Goal: Transaction & Acquisition: Purchase product/service

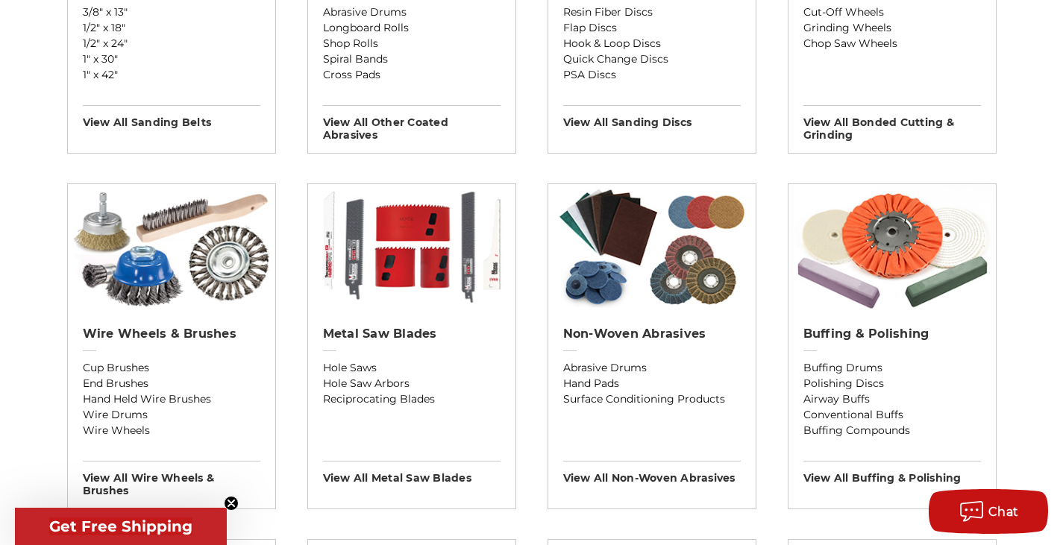
scroll to position [746, 0]
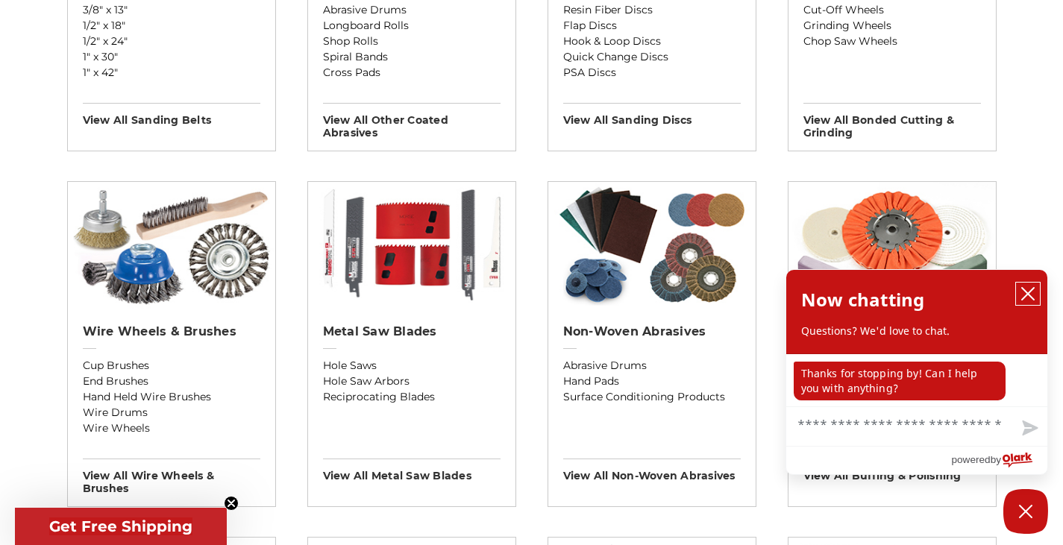
drag, startPoint x: 1029, startPoint y: 291, endPoint x: 1001, endPoint y: 293, distance: 27.7
click at [1027, 290] on icon "close chatbox" at bounding box center [1027, 293] width 15 height 15
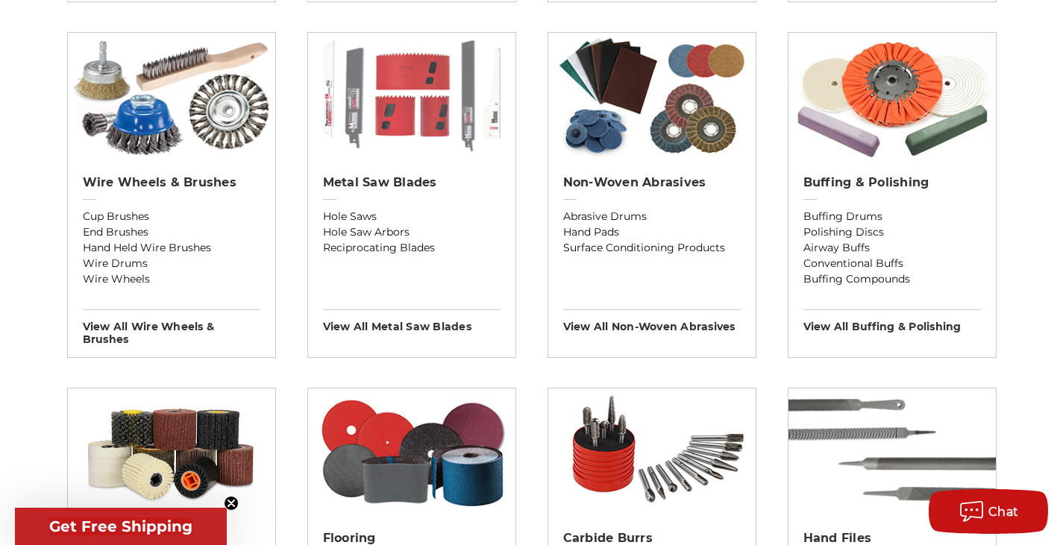
scroll to position [1044, 0]
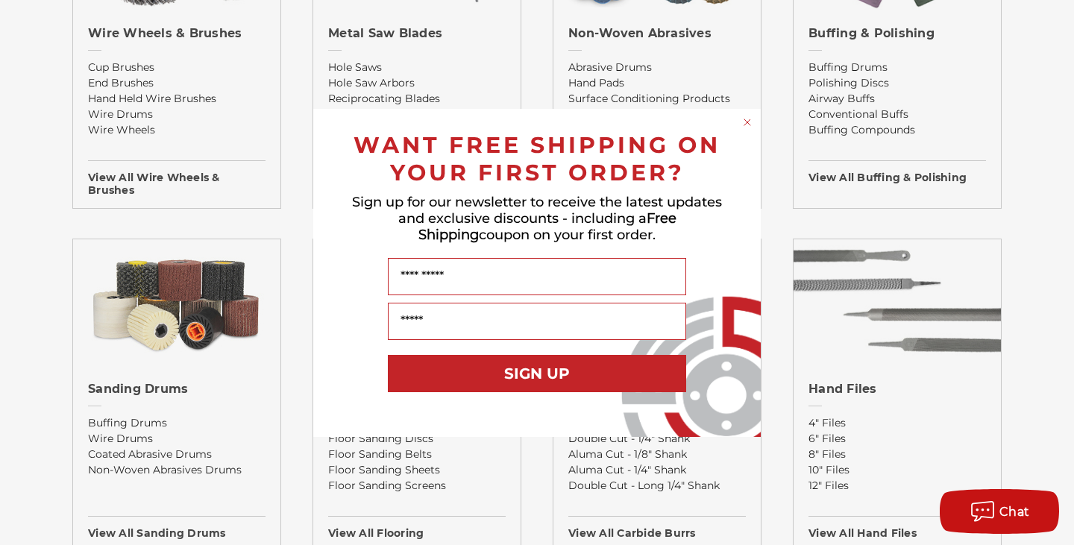
click at [746, 125] on circle "Close dialog" at bounding box center [748, 122] width 14 height 14
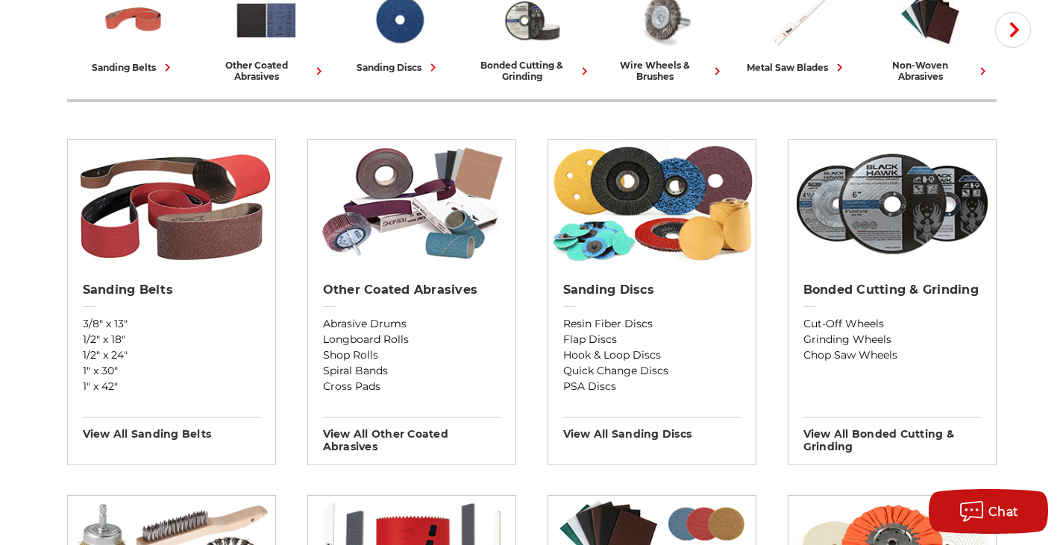
scroll to position [298, 0]
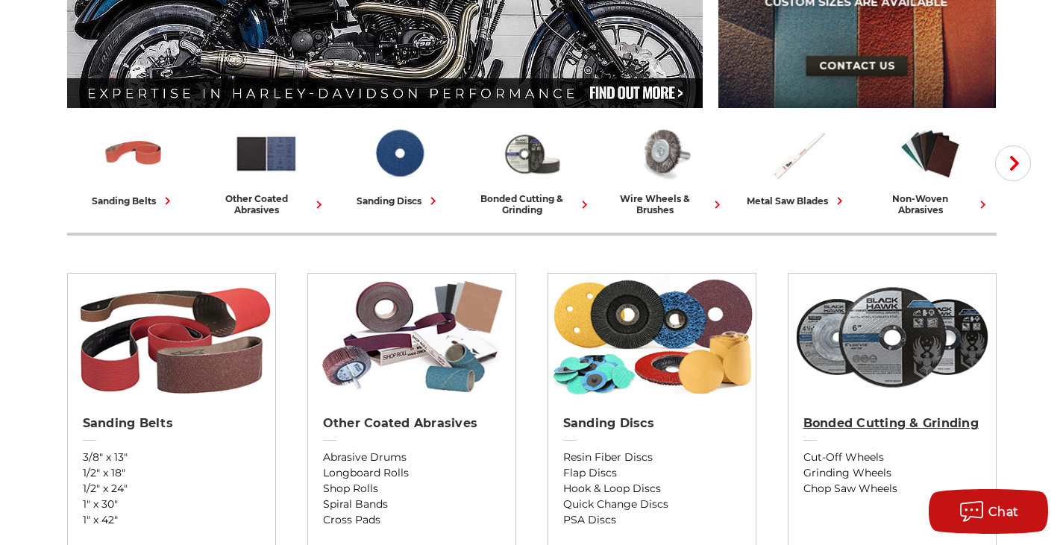
click at [888, 431] on link "Bonded Cutting & Grinding" at bounding box center [892, 433] width 178 height 34
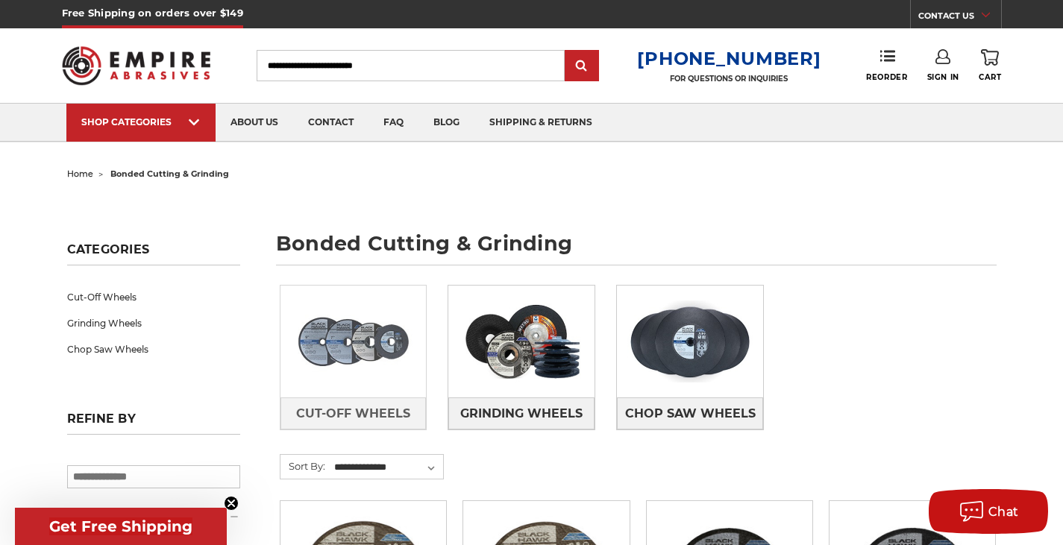
click at [311, 348] on img at bounding box center [353, 341] width 146 height 103
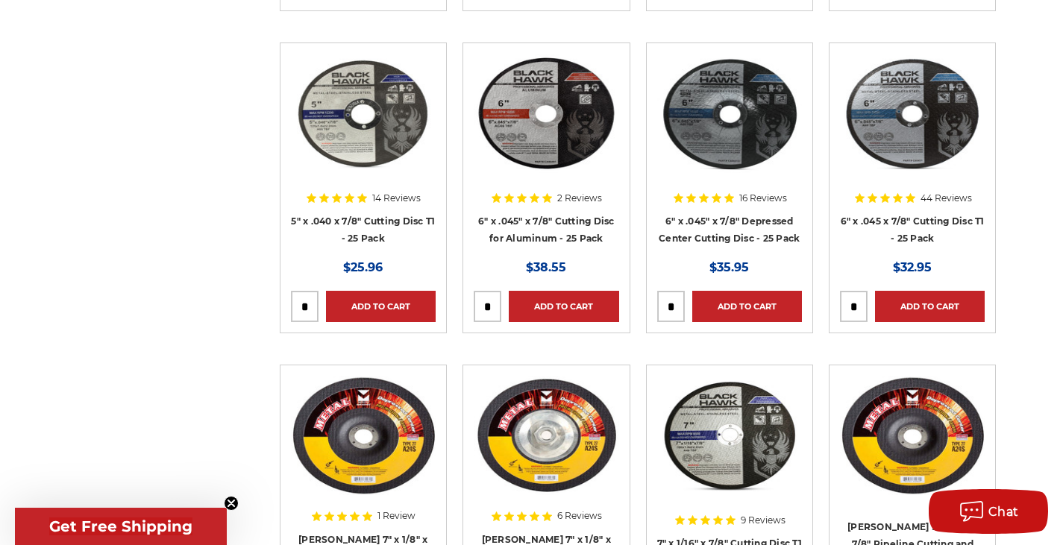
scroll to position [1865, 0]
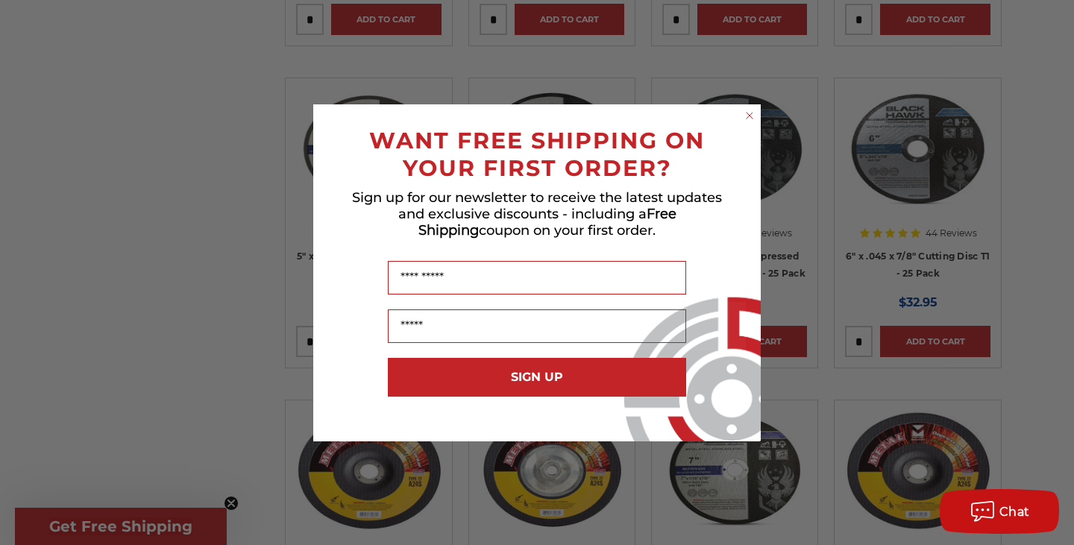
click at [750, 112] on circle "Close dialog" at bounding box center [750, 115] width 14 height 14
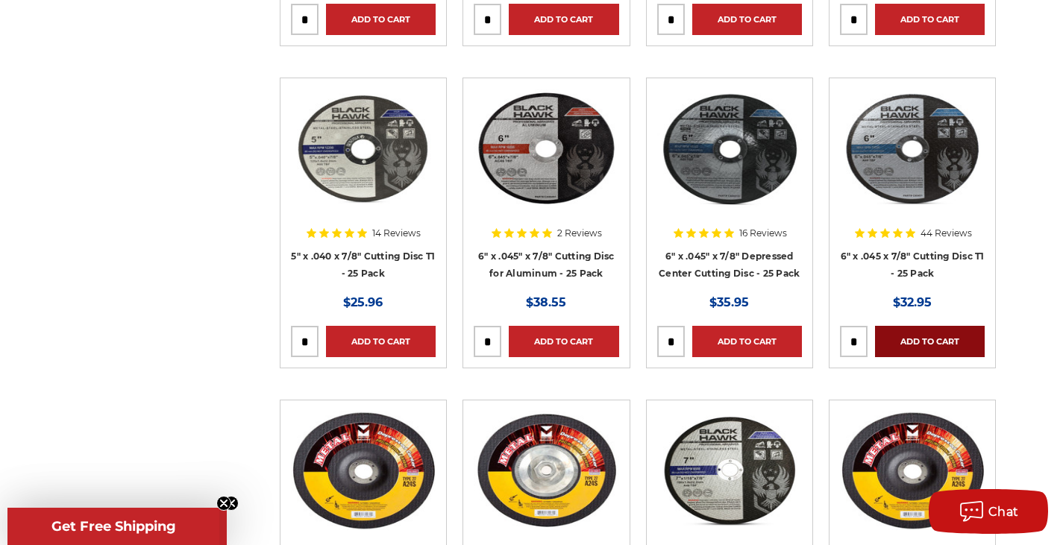
click at [938, 345] on link "Add to Cart" at bounding box center [930, 341] width 110 height 31
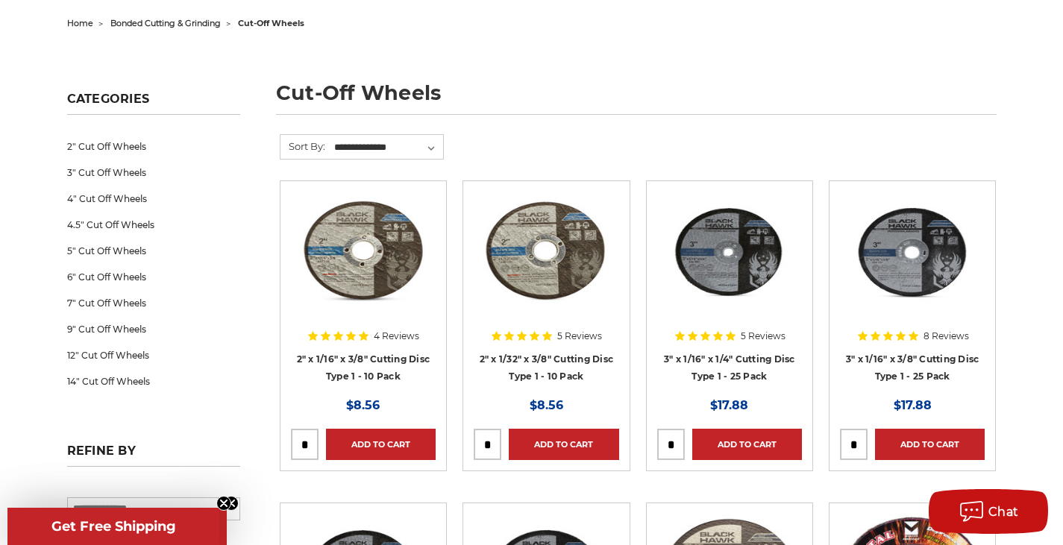
scroll to position [0, 0]
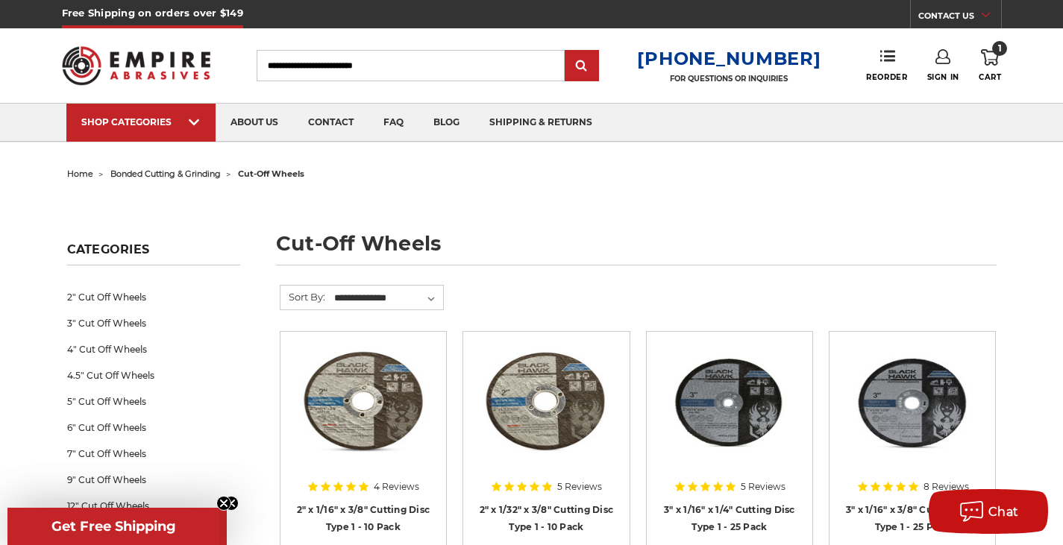
click at [184, 175] on span "bonded cutting & grinding" at bounding box center [165, 174] width 110 height 10
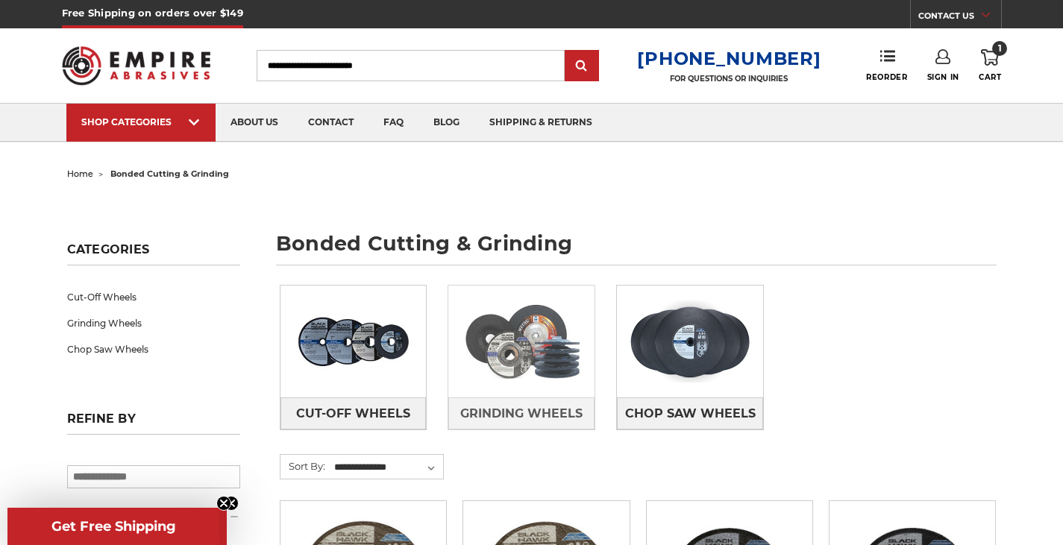
click at [522, 374] on img at bounding box center [521, 341] width 146 height 103
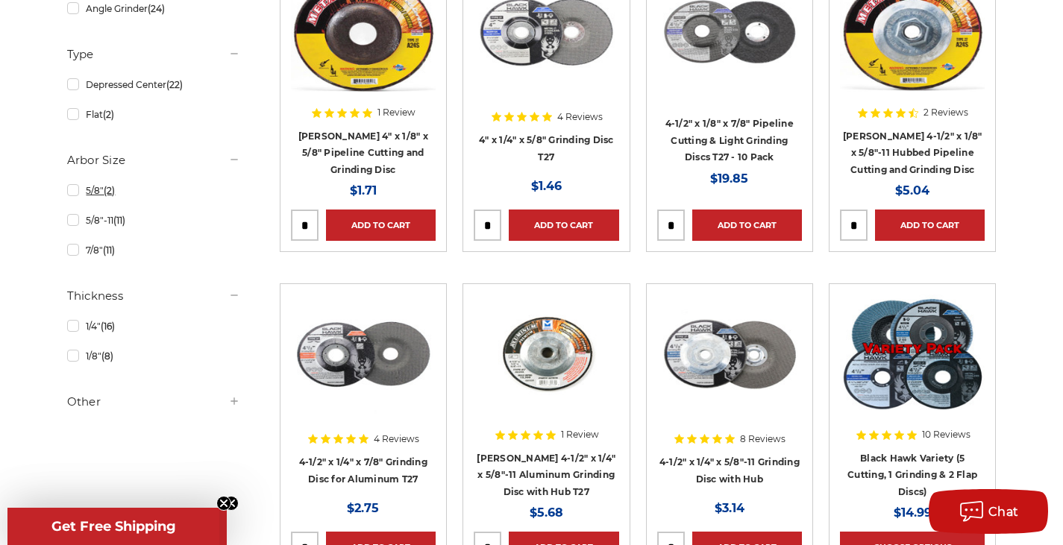
scroll to position [373, 0]
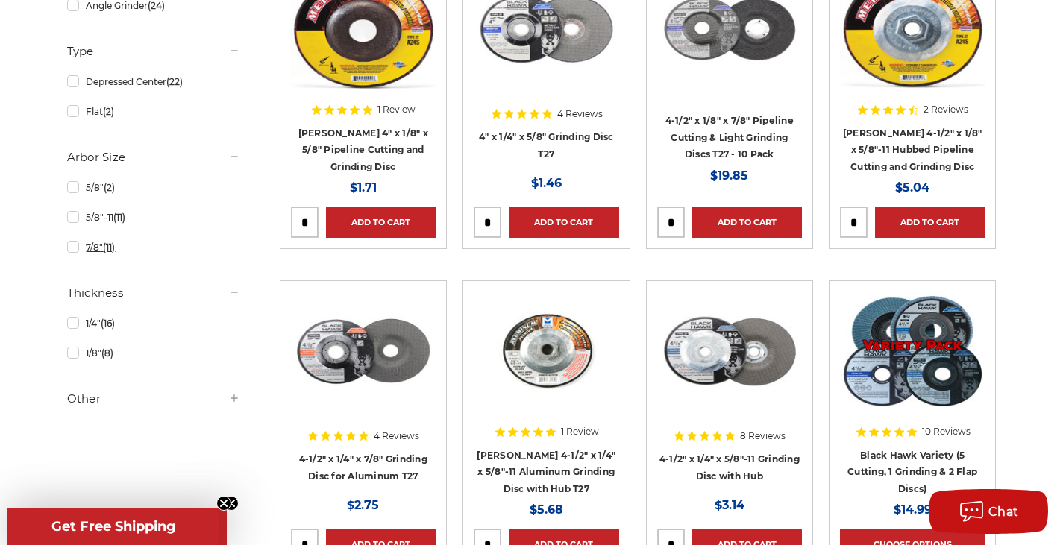
drag, startPoint x: 113, startPoint y: 243, endPoint x: 119, endPoint y: 235, distance: 10.6
click at [113, 244] on span "(11)" at bounding box center [109, 247] width 12 height 11
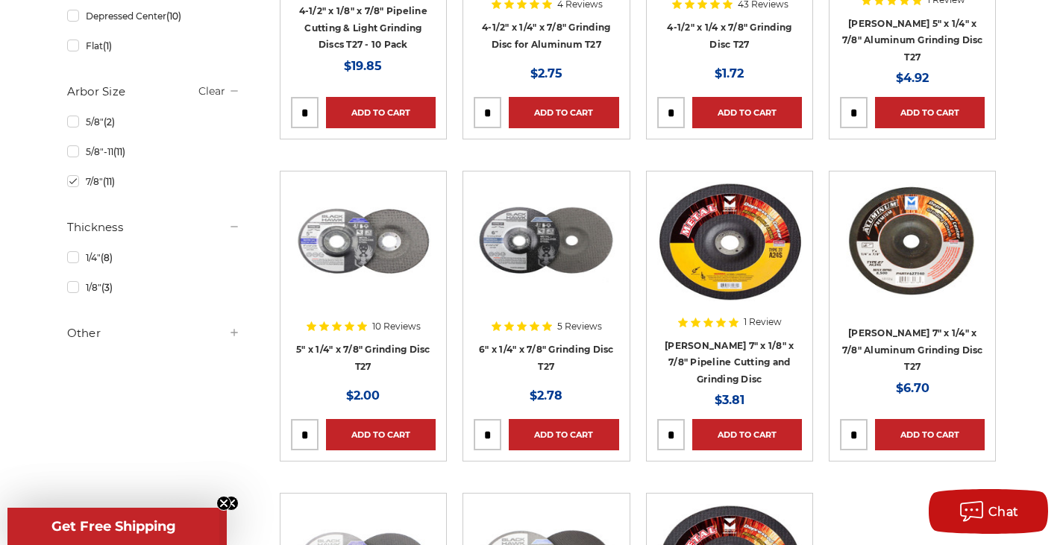
scroll to position [448, 0]
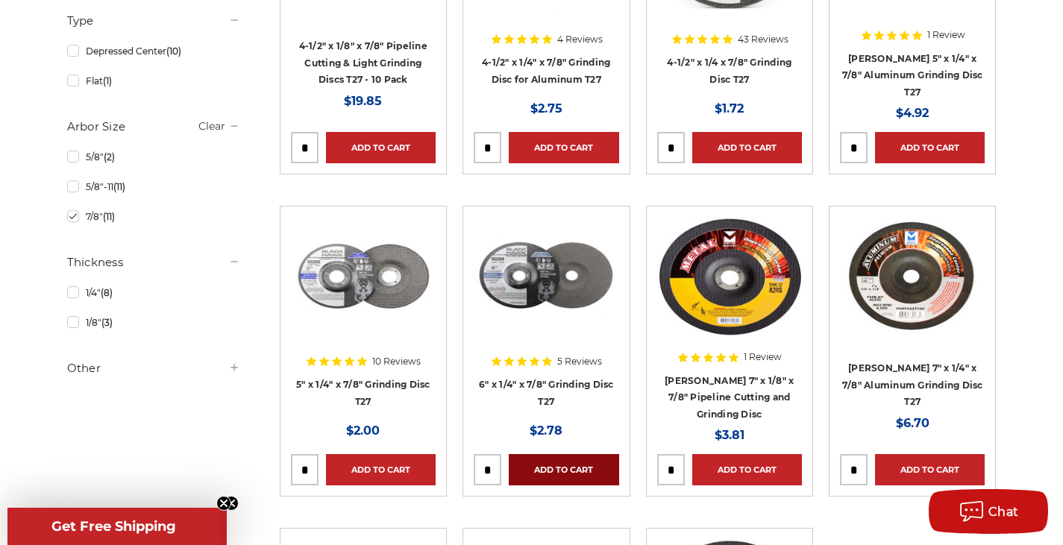
click at [585, 454] on link "Add to Cart" at bounding box center [564, 469] width 110 height 31
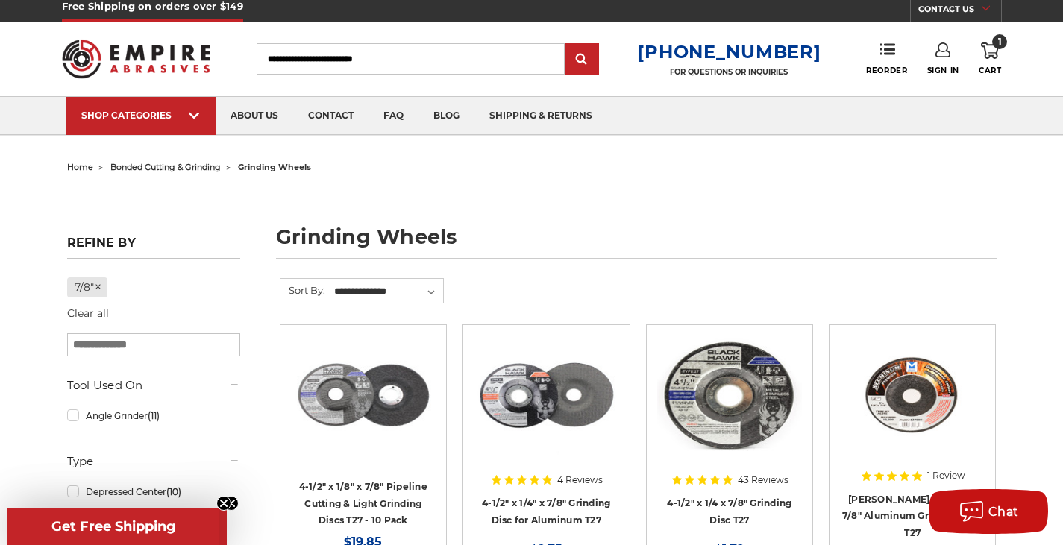
scroll to position [0, 0]
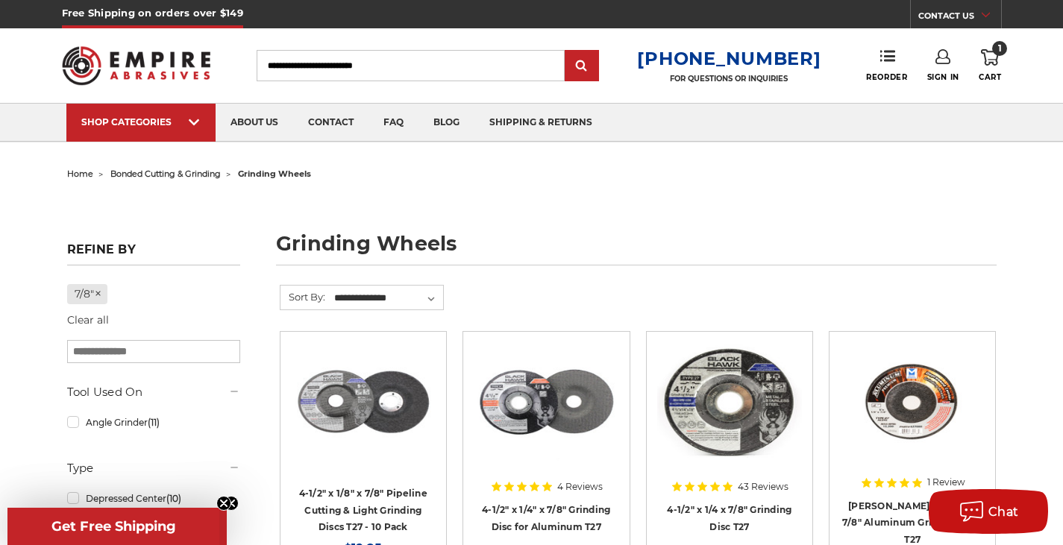
click at [189, 169] on span "bonded cutting & grinding" at bounding box center [165, 174] width 110 height 10
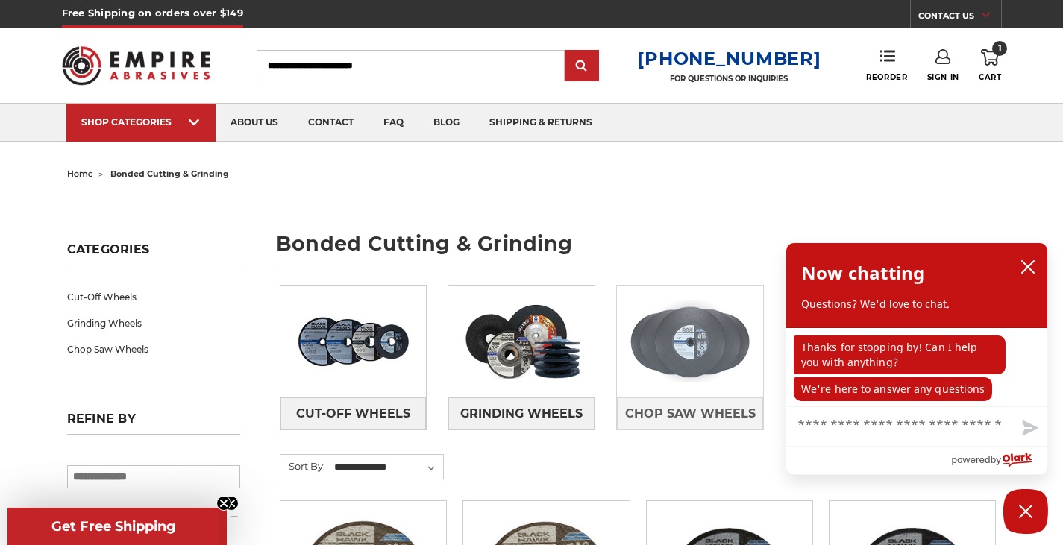
scroll to position [224, 0]
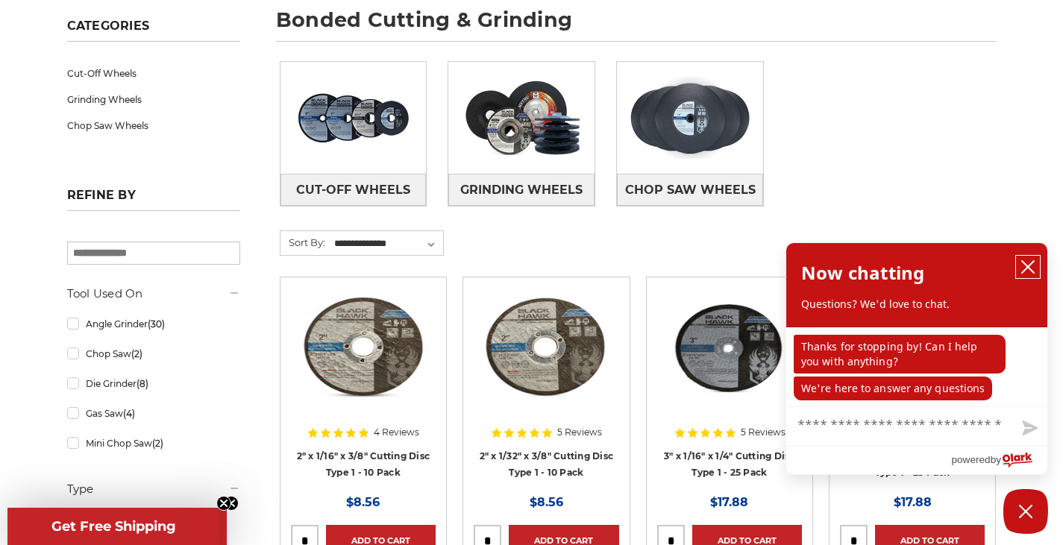
click at [1032, 266] on icon "close chatbox" at bounding box center [1027, 267] width 15 height 15
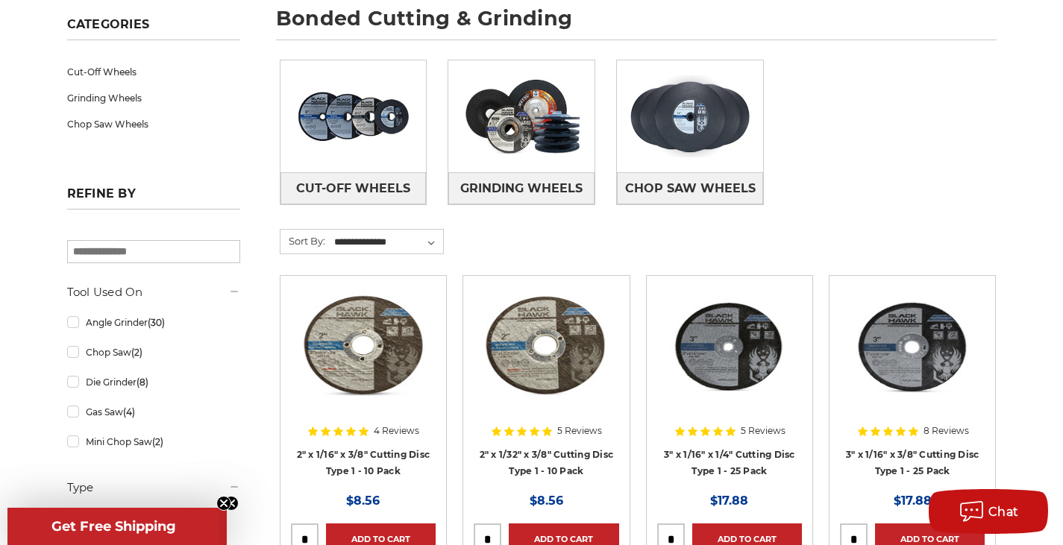
scroll to position [0, 0]
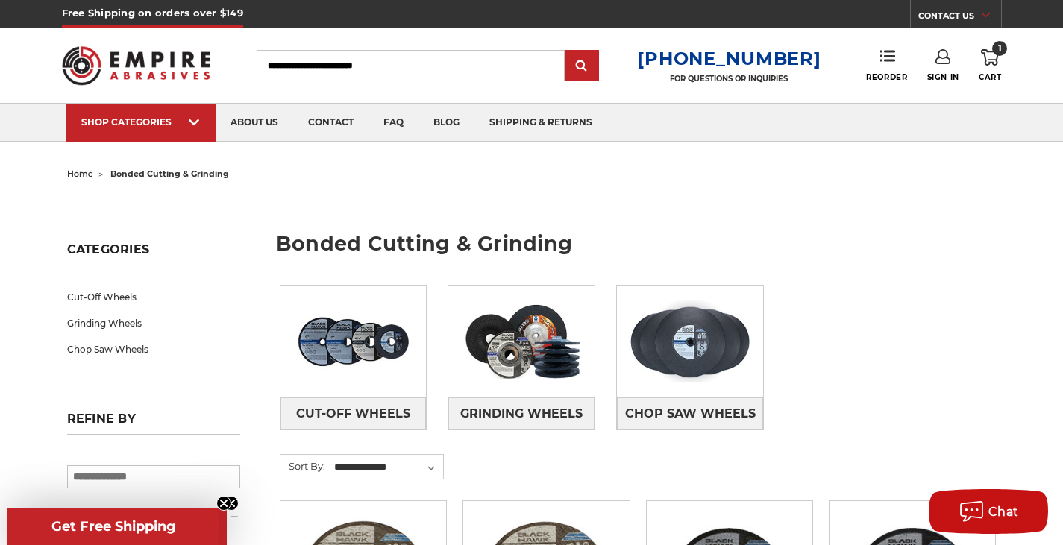
click at [81, 178] on span "home" at bounding box center [80, 174] width 26 height 10
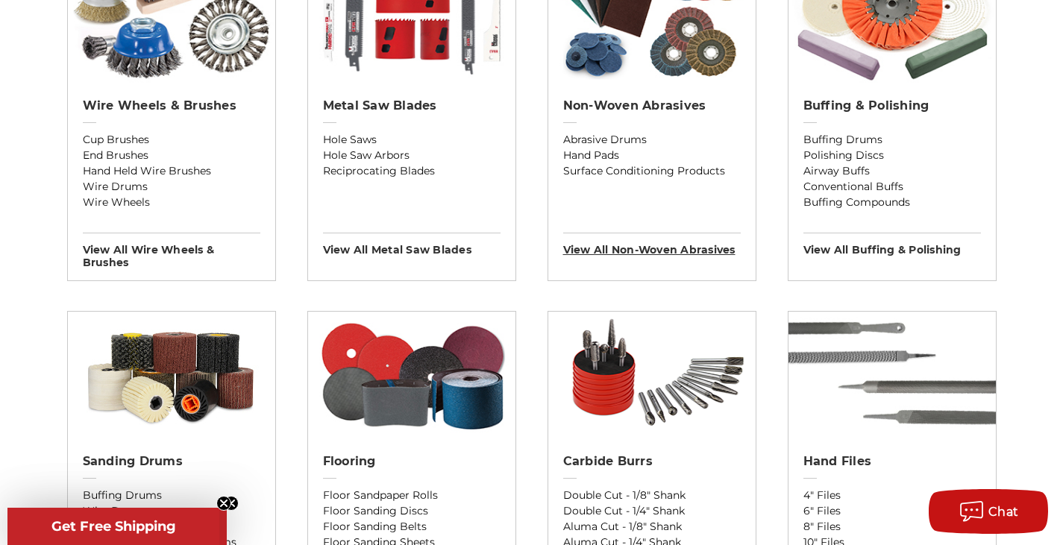
scroll to position [1119, 0]
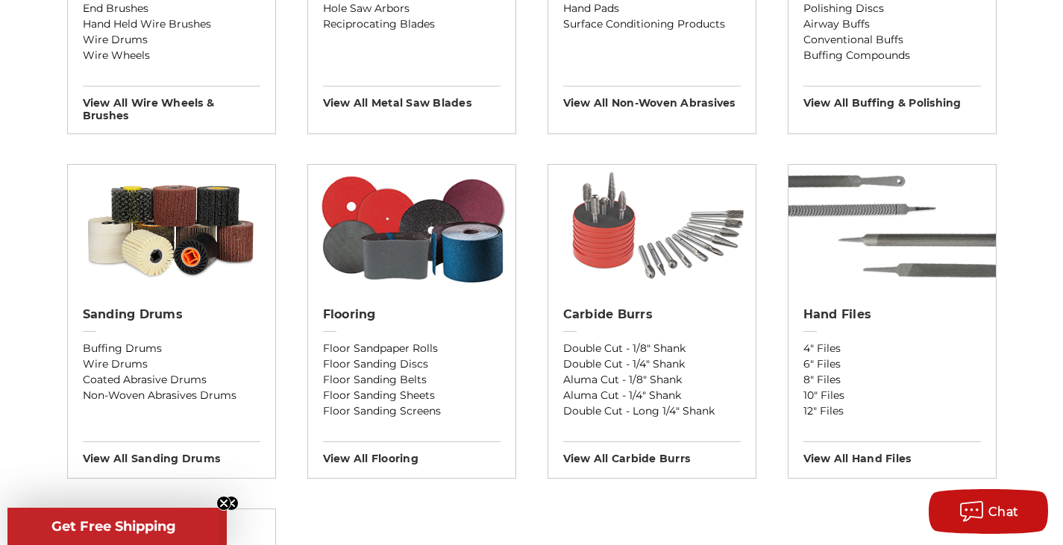
click at [650, 241] on img at bounding box center [651, 228] width 207 height 127
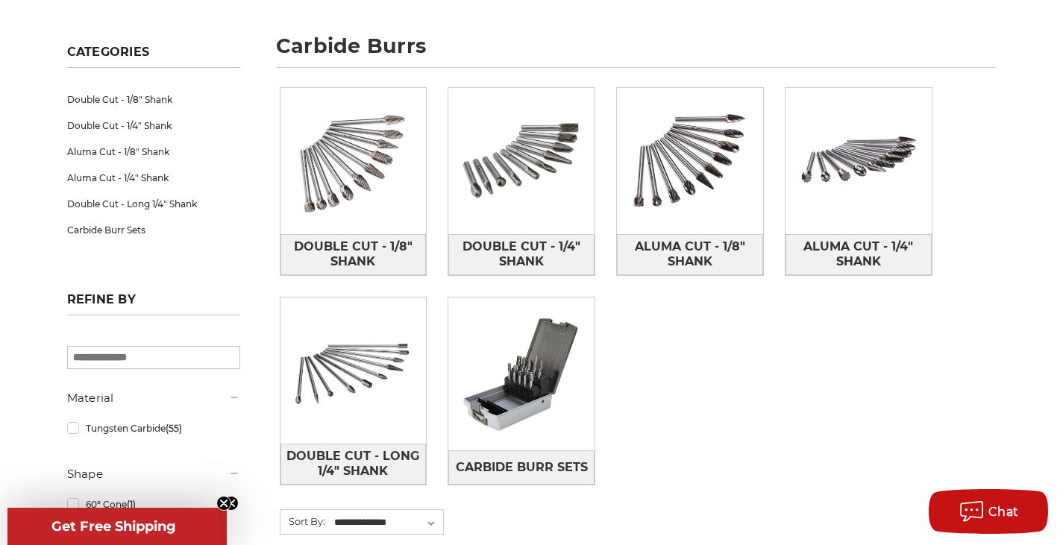
scroll to position [224, 0]
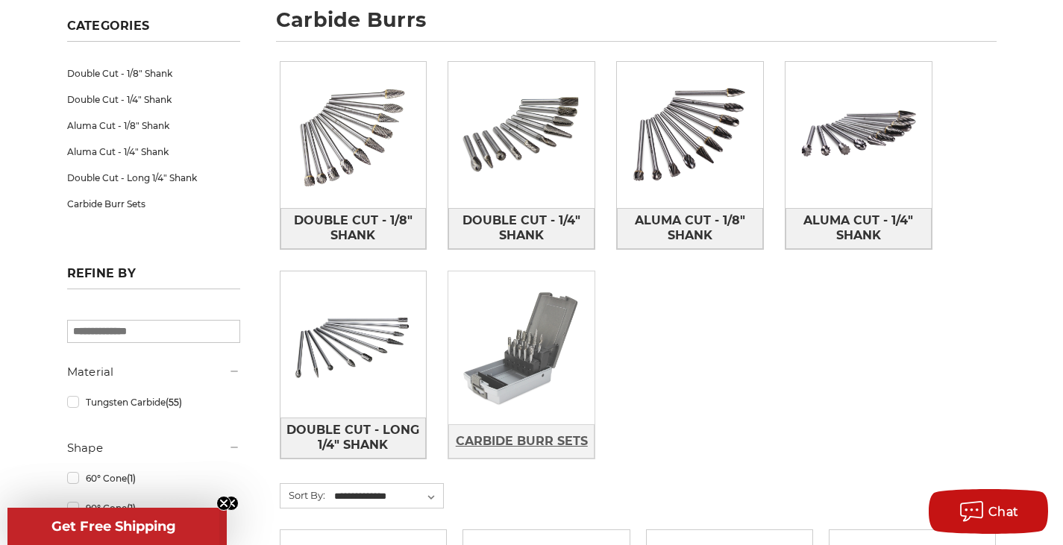
click at [555, 448] on span "Carbide Burr Sets" at bounding box center [522, 441] width 132 height 25
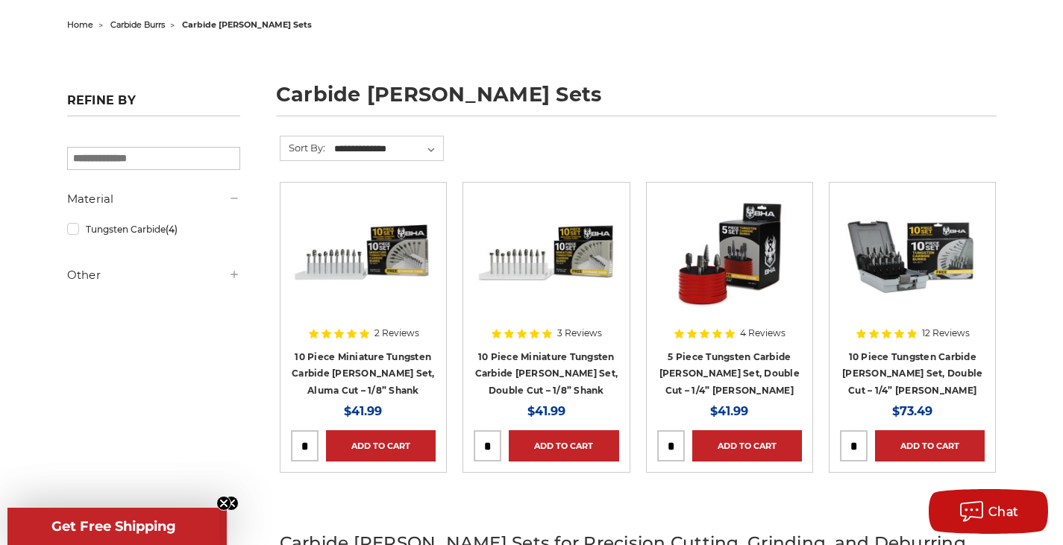
scroll to position [224, 0]
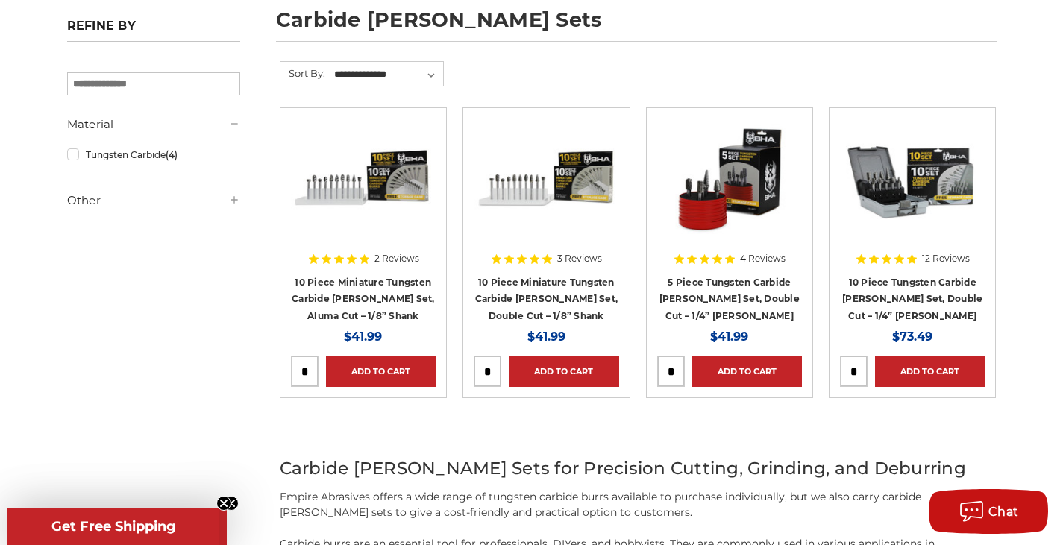
click at [924, 280] on div at bounding box center [912, 214] width 145 height 191
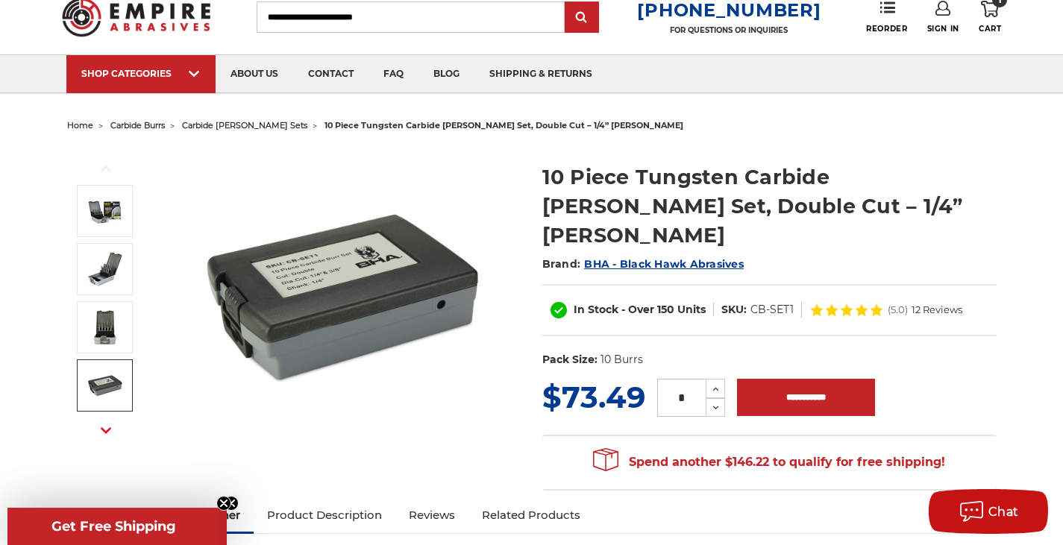
scroll to position [75, 0]
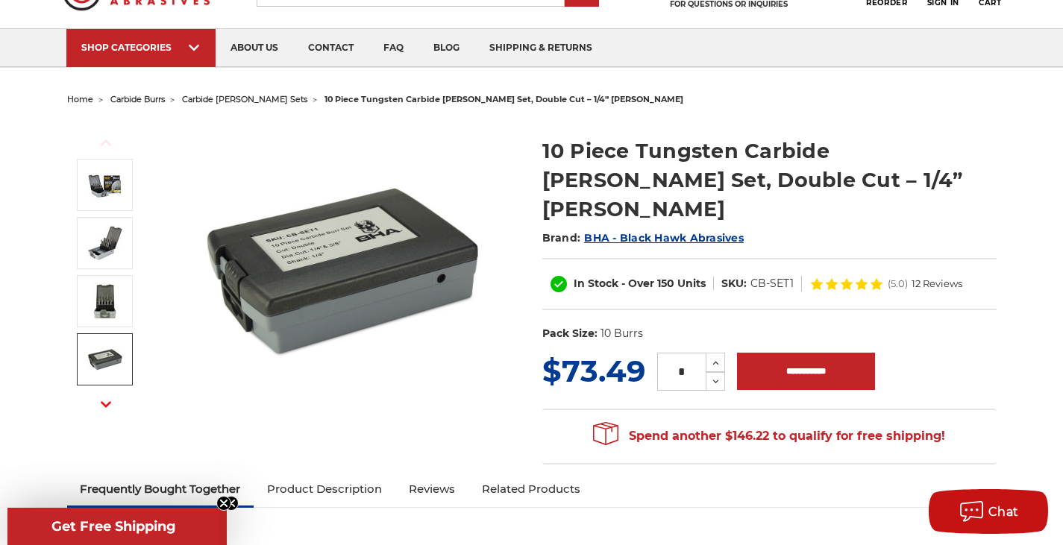
click at [109, 407] on icon "button" at bounding box center [106, 404] width 10 height 10
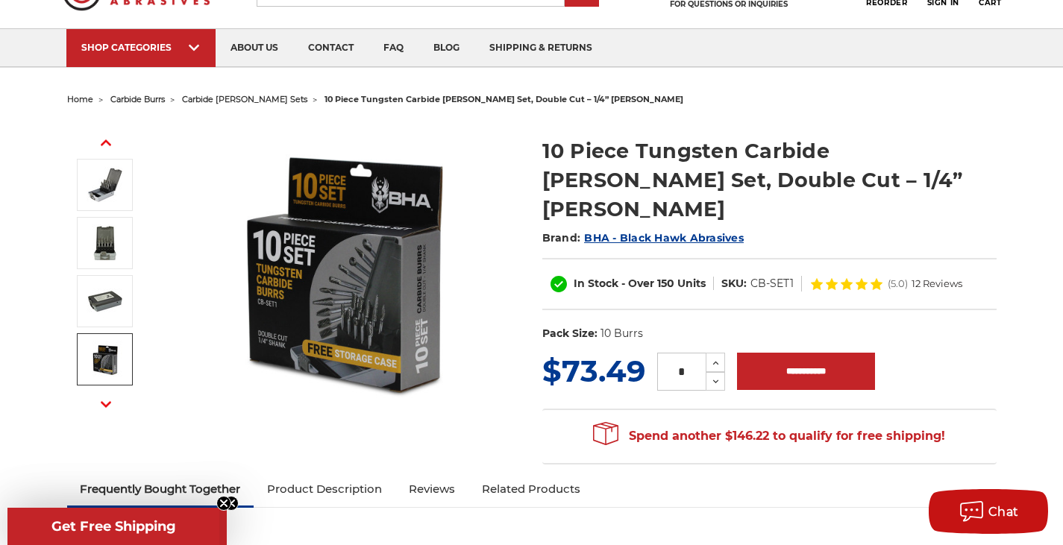
click at [100, 408] on button "Next" at bounding box center [106, 405] width 36 height 32
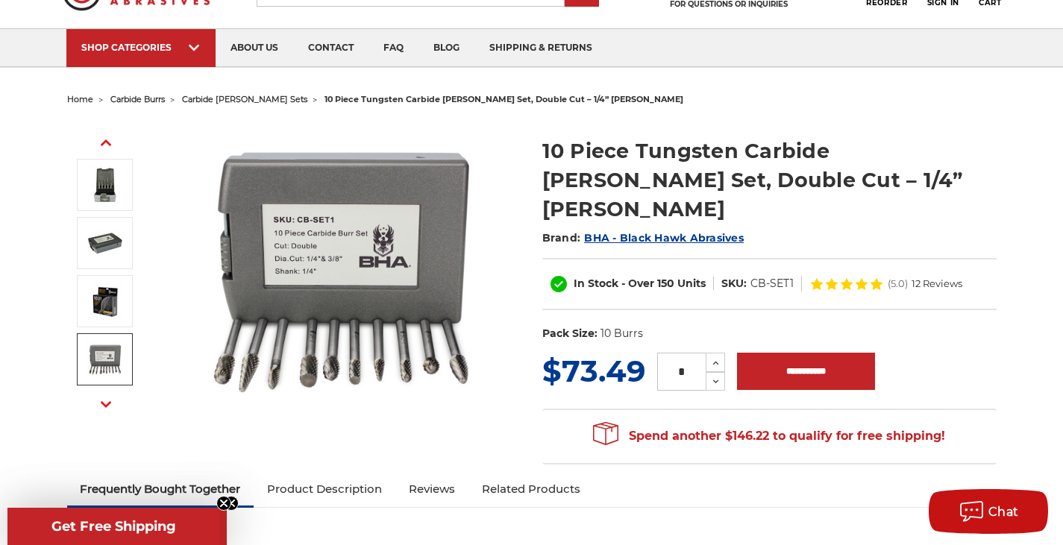
click at [111, 364] on img at bounding box center [105, 359] width 37 height 37
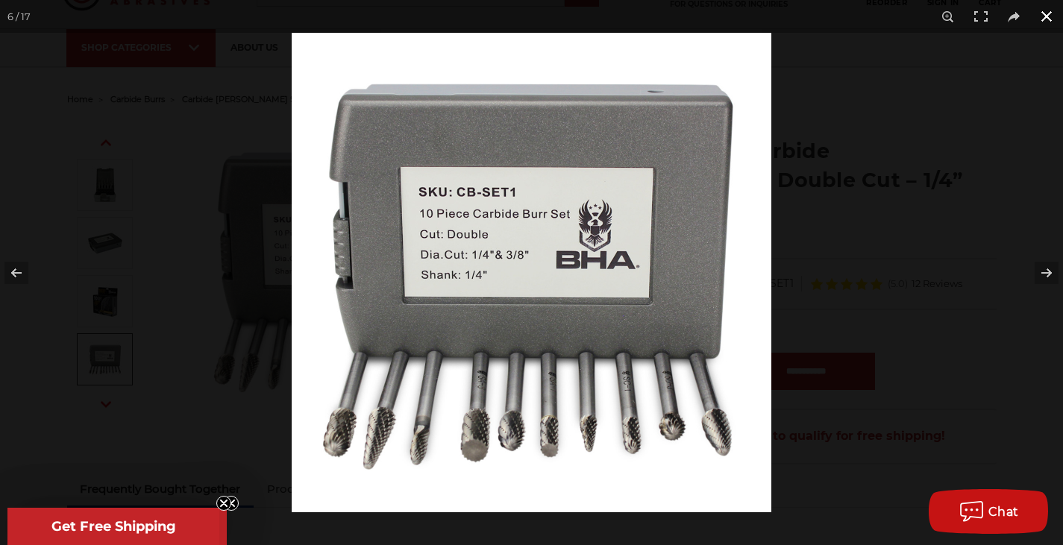
click at [1041, 20] on button at bounding box center [1046, 16] width 33 height 33
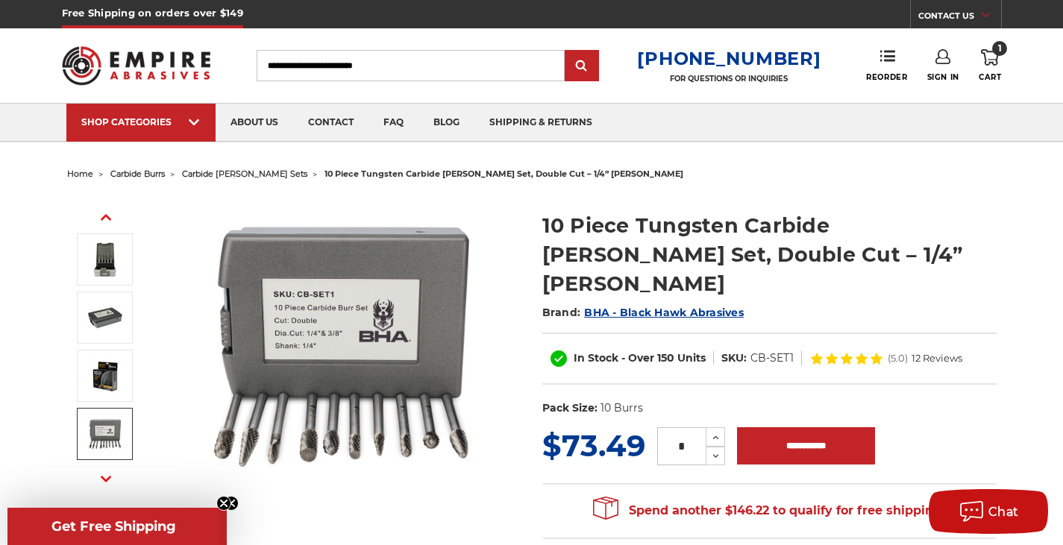
drag, startPoint x: 7, startPoint y: 251, endPoint x: 20, endPoint y: 235, distance: 20.7
click at [239, 175] on span "carbide [PERSON_NAME] sets" at bounding box center [244, 174] width 125 height 10
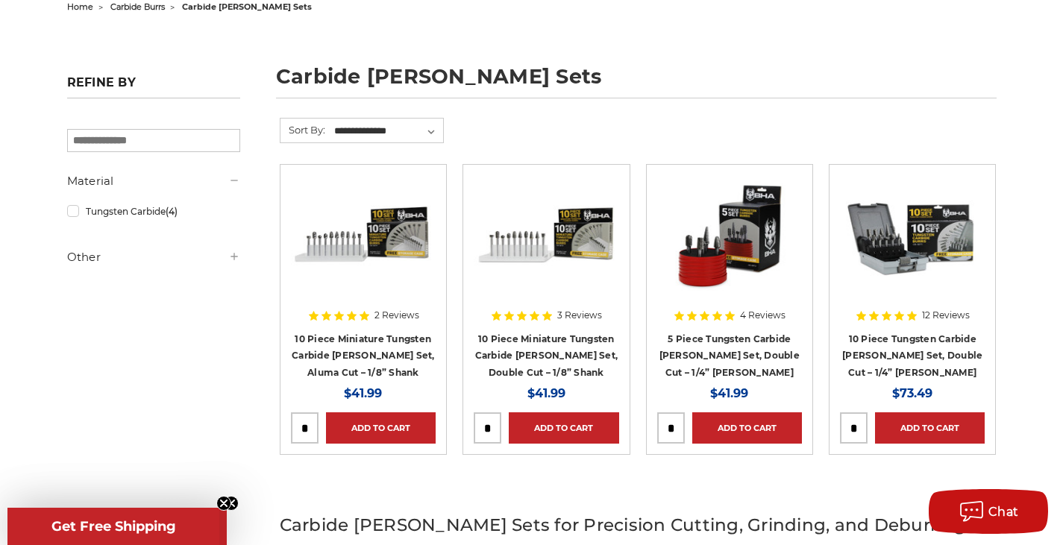
scroll to position [224, 0]
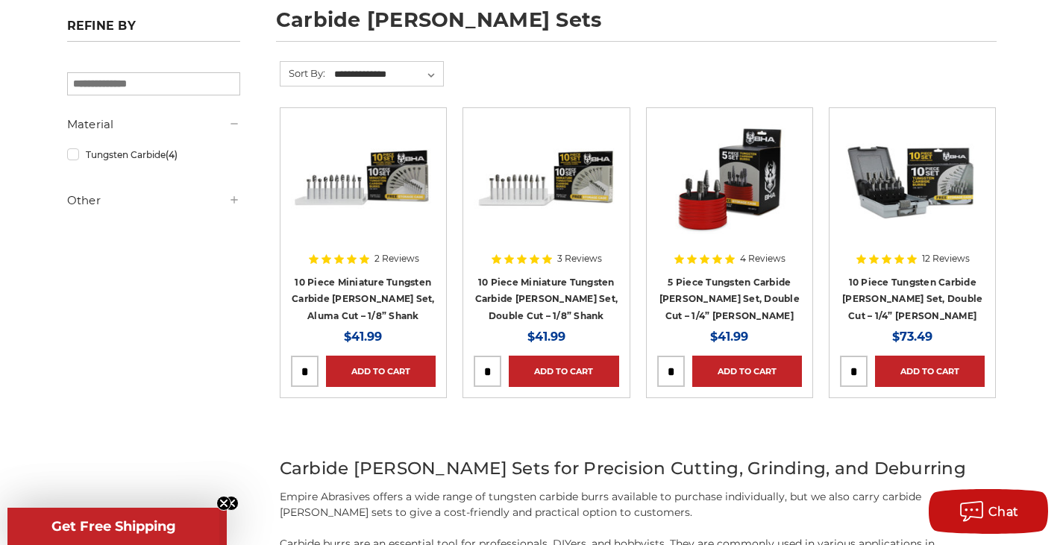
click at [326, 279] on div at bounding box center [363, 214] width 145 height 191
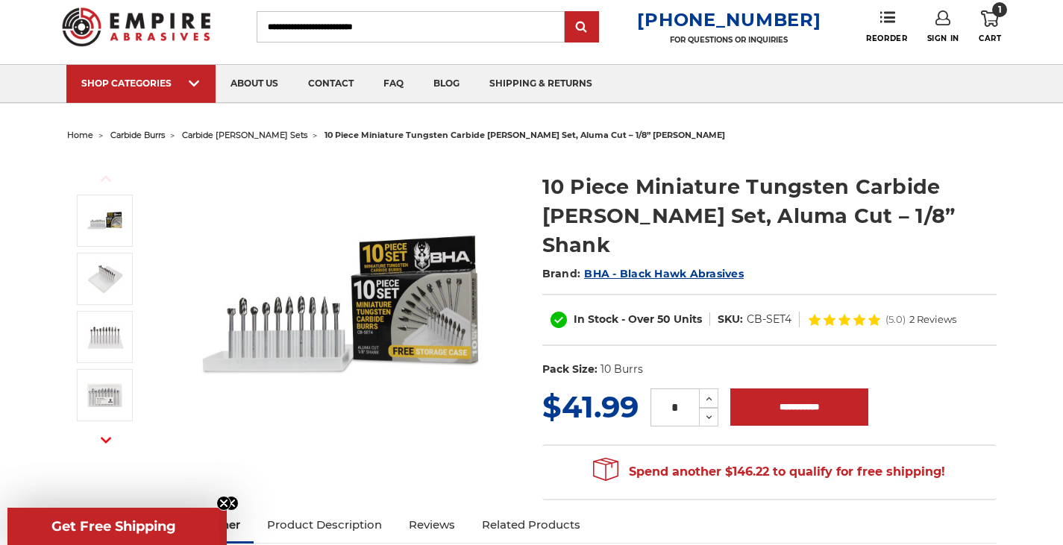
scroll to position [75, 0]
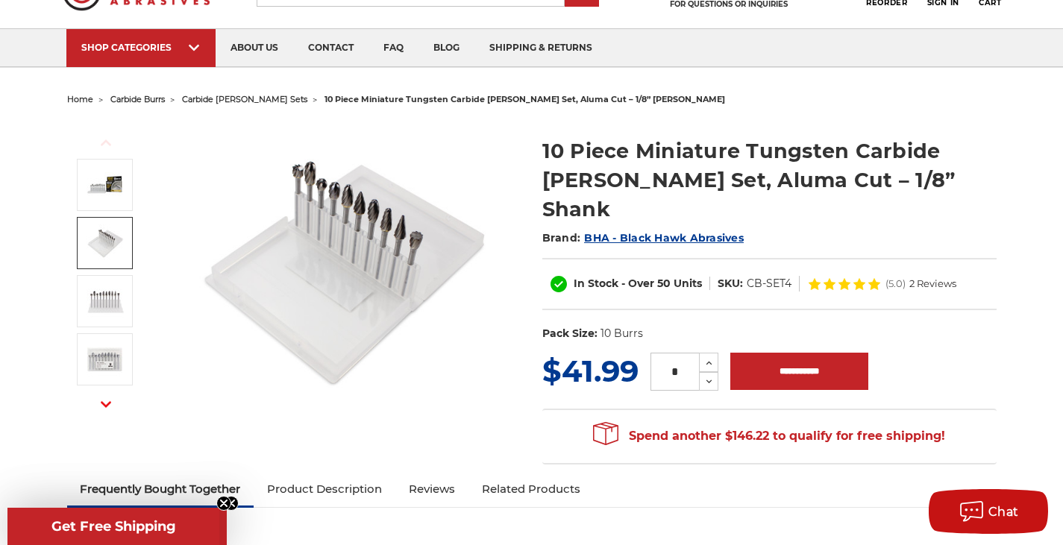
click at [128, 243] on link at bounding box center [105, 243] width 56 height 52
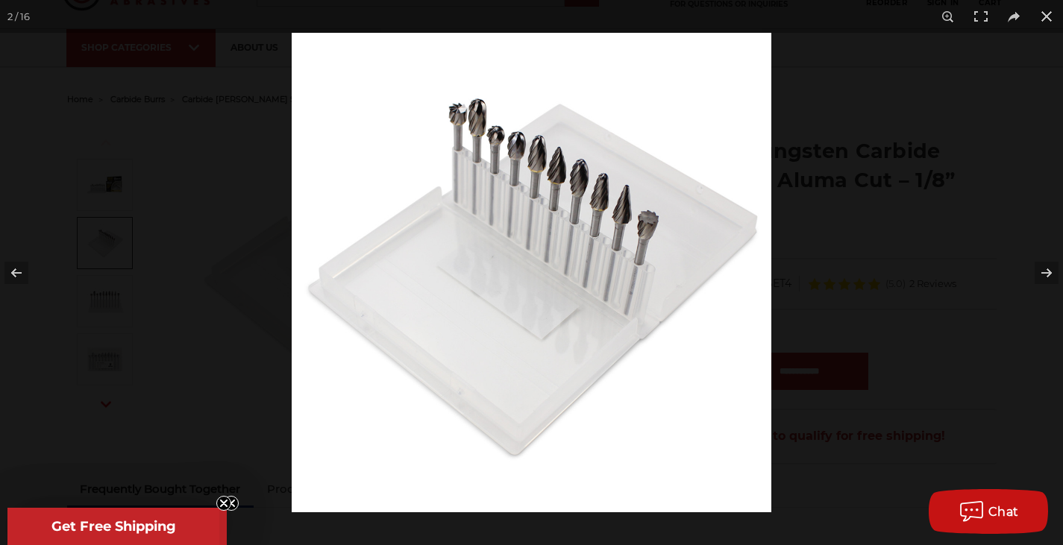
click at [132, 279] on div at bounding box center [531, 272] width 1063 height 545
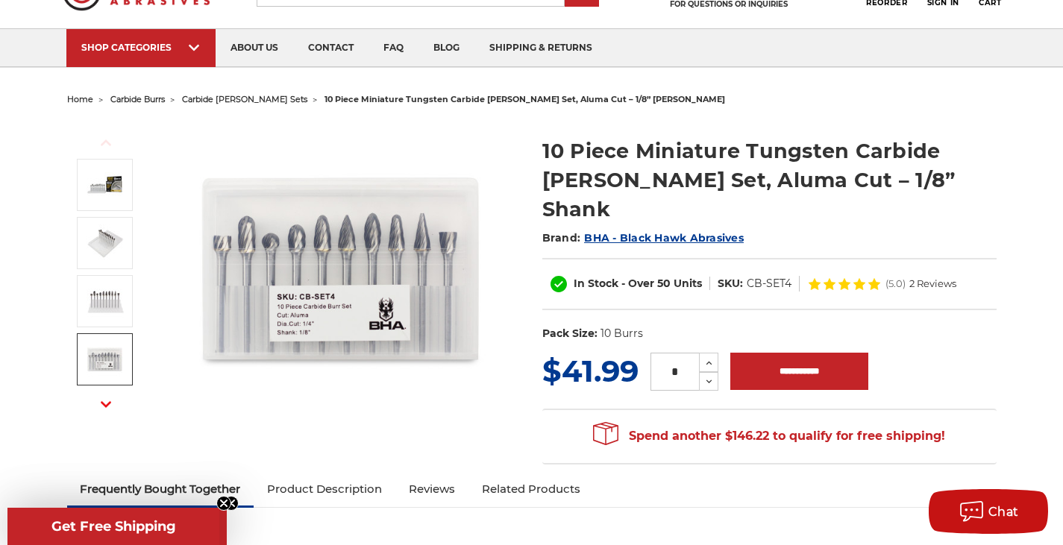
click at [219, 98] on span "carbide [PERSON_NAME] sets" at bounding box center [244, 99] width 125 height 10
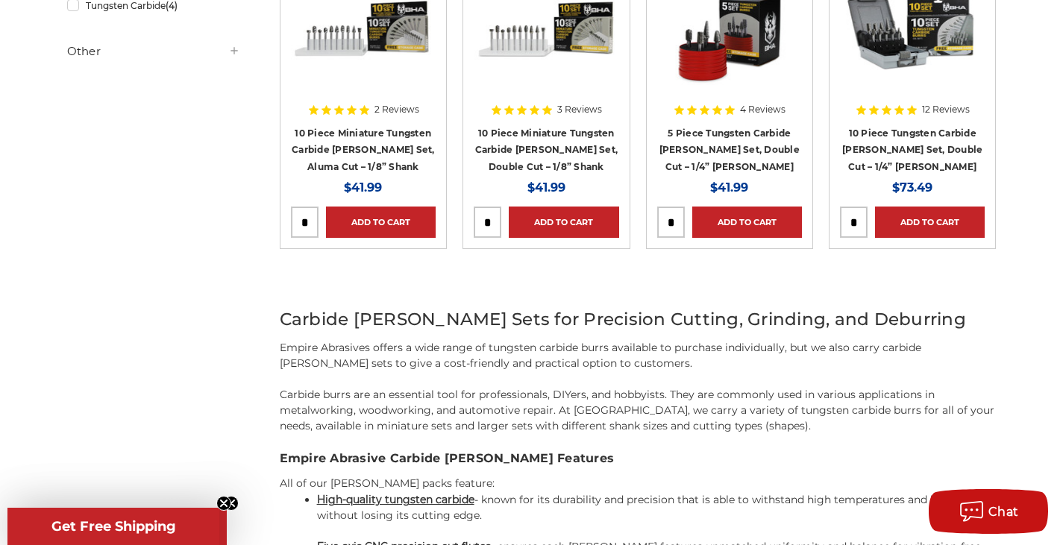
scroll to position [224, 0]
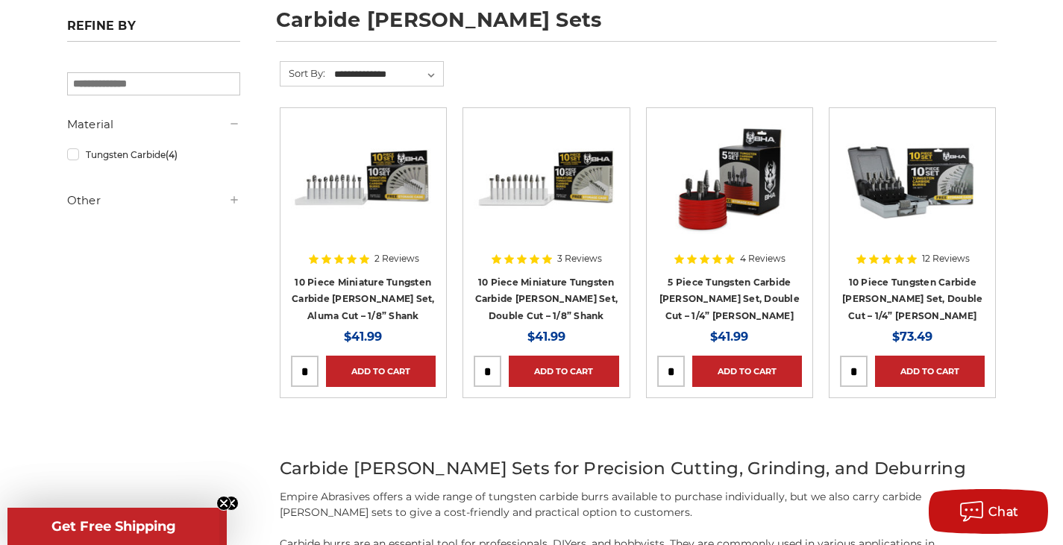
click at [929, 290] on div at bounding box center [912, 214] width 145 height 191
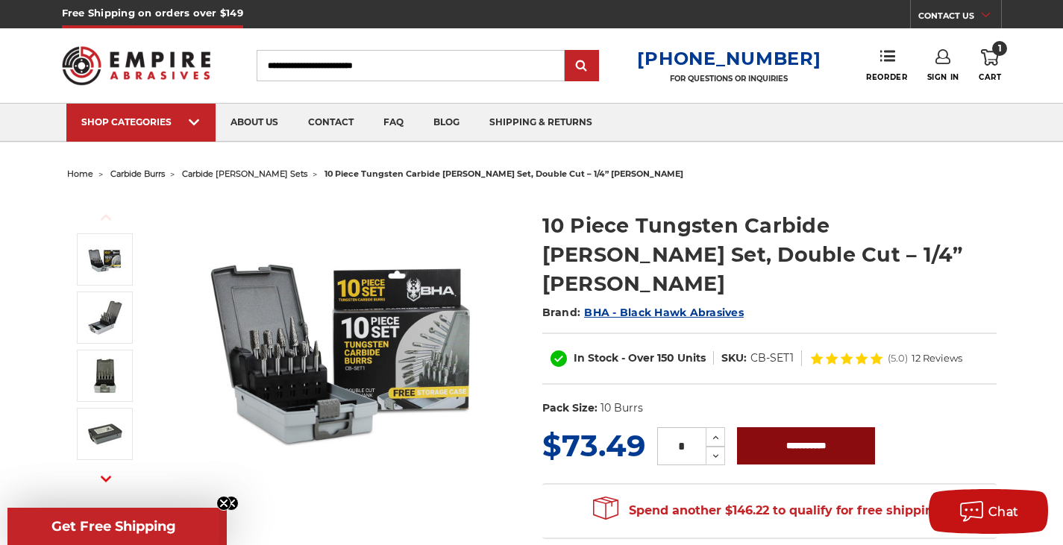
click at [784, 427] on input "**********" at bounding box center [806, 445] width 138 height 37
type input "**********"
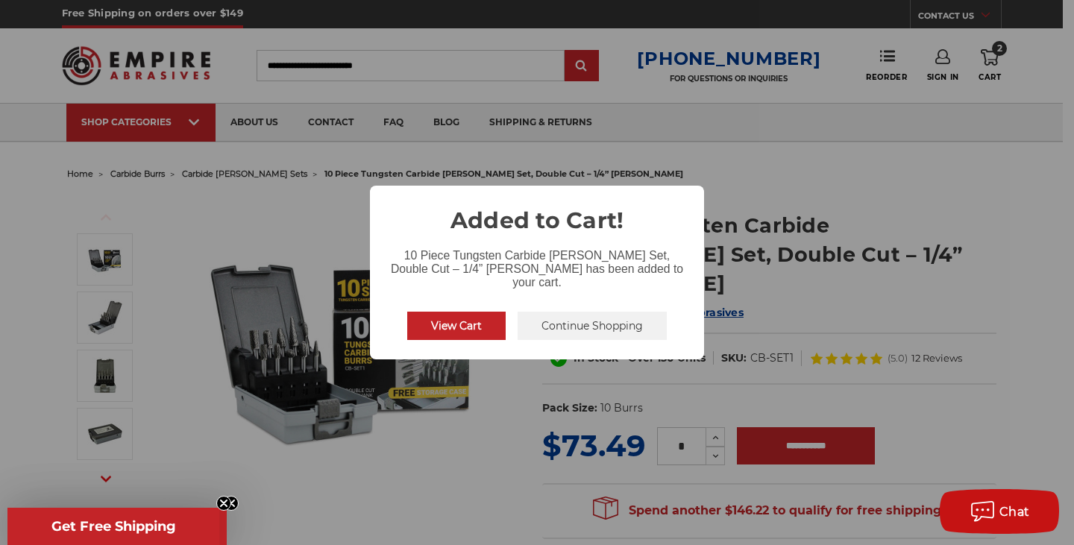
click at [597, 316] on button "Continue Shopping" at bounding box center [592, 326] width 149 height 28
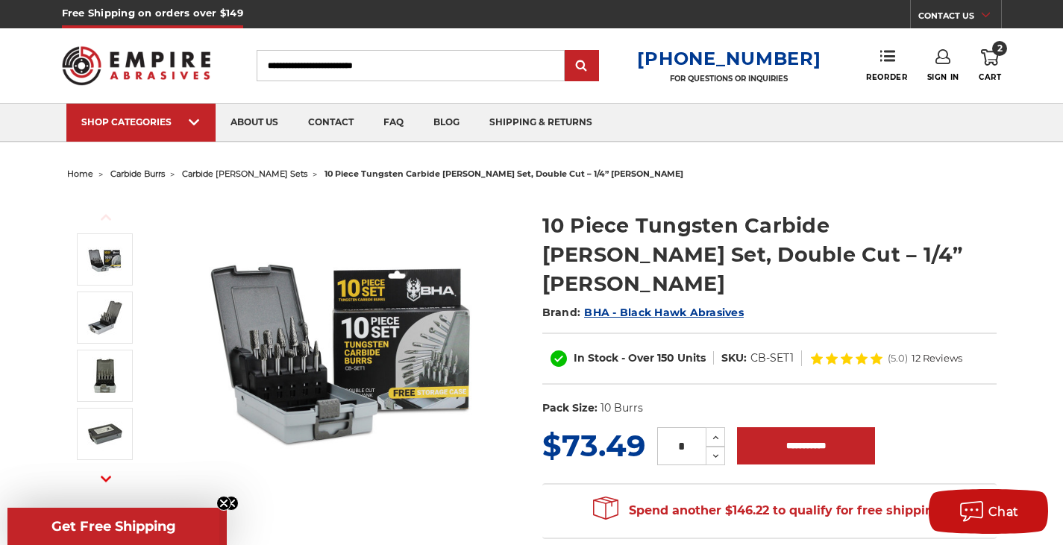
click at [87, 176] on span "home" at bounding box center [80, 174] width 26 height 10
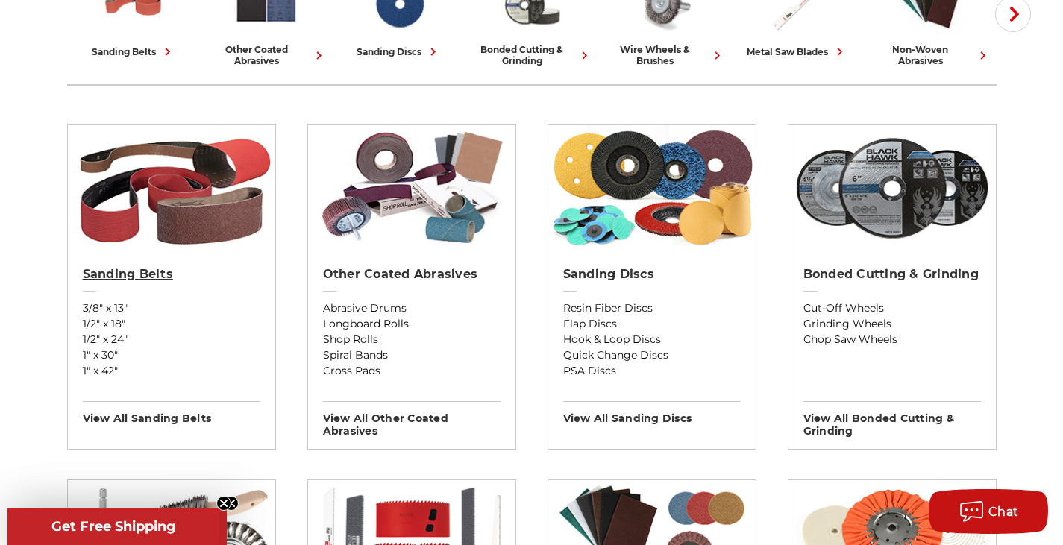
scroll to position [522, 0]
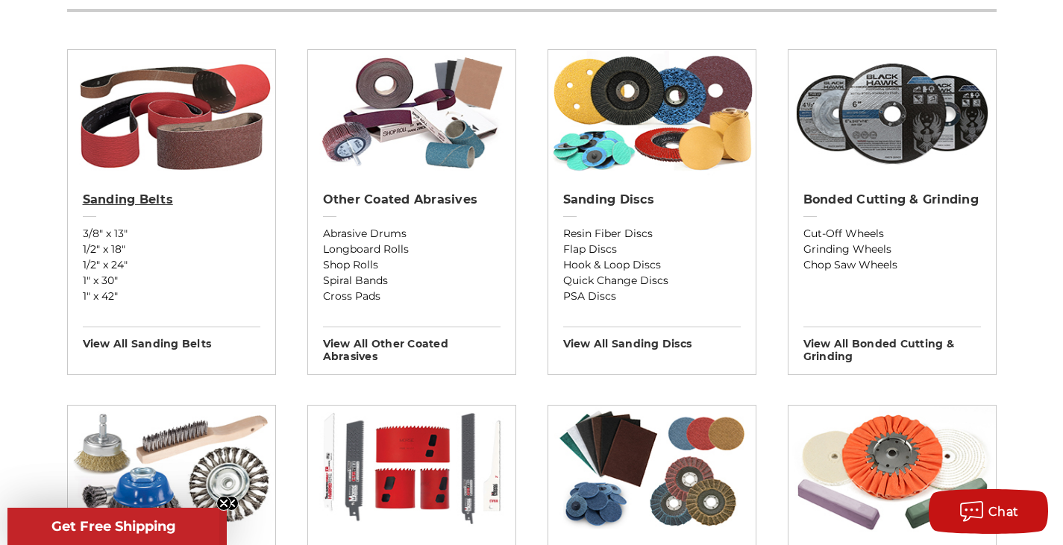
click at [124, 201] on h2 "Sanding Belts" at bounding box center [172, 199] width 178 height 15
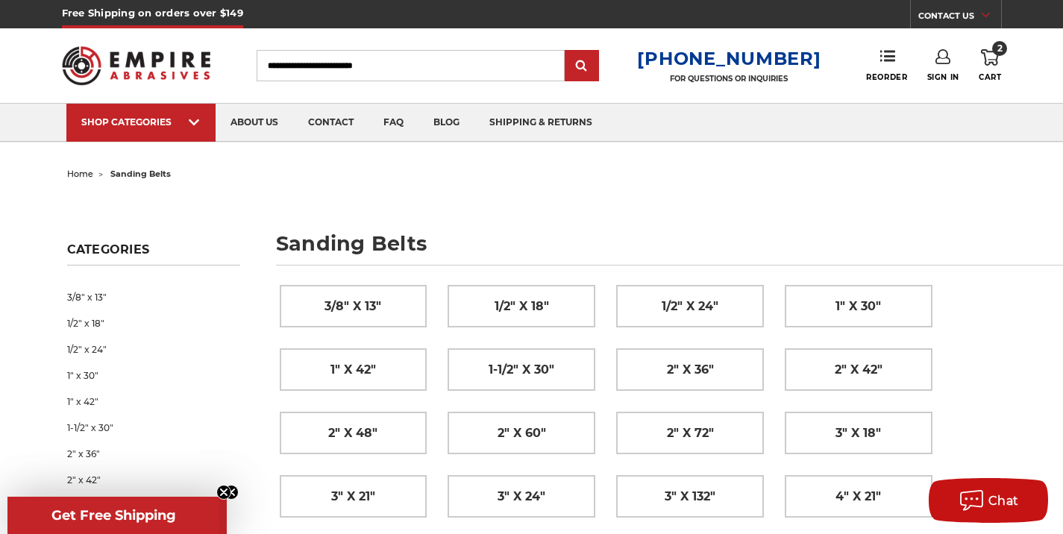
click at [85, 172] on span "home" at bounding box center [80, 174] width 26 height 10
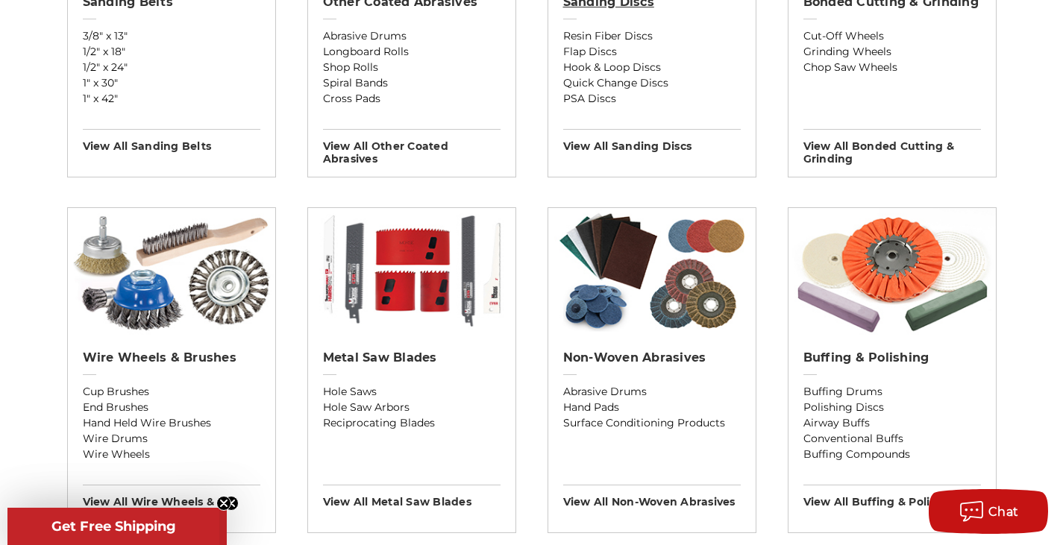
scroll to position [746, 0]
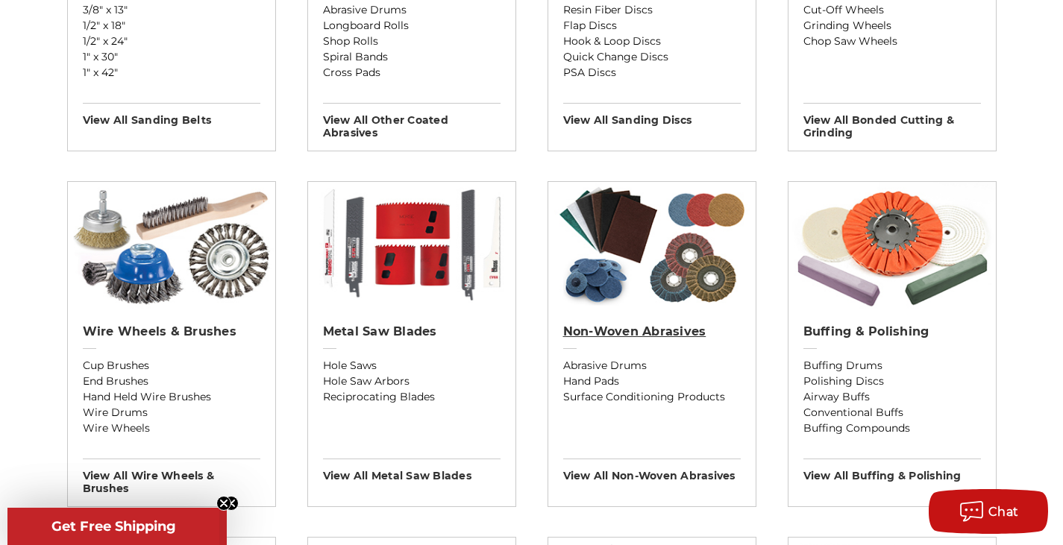
click at [645, 334] on h2 "Non-woven Abrasives" at bounding box center [652, 331] width 178 height 15
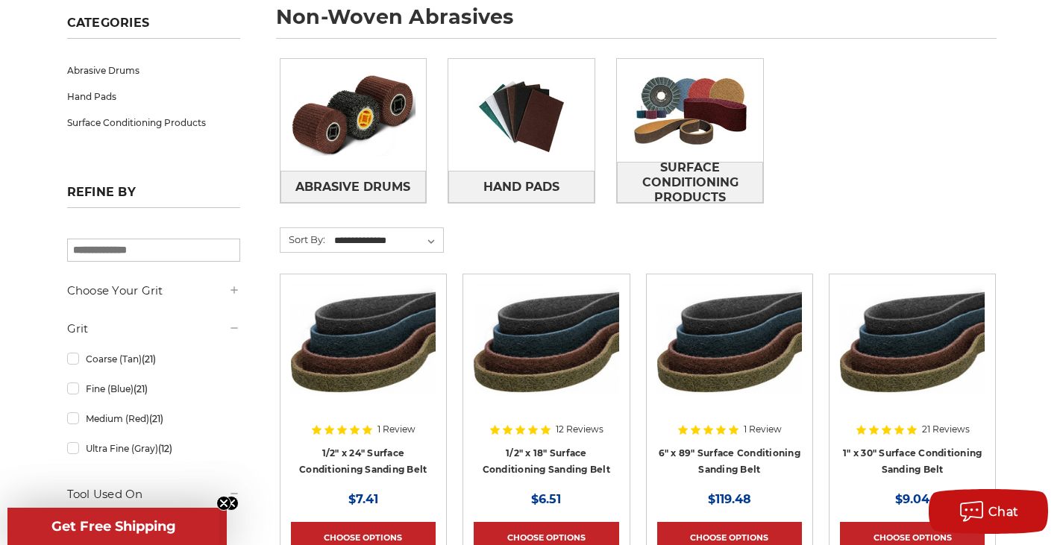
scroll to position [298, 0]
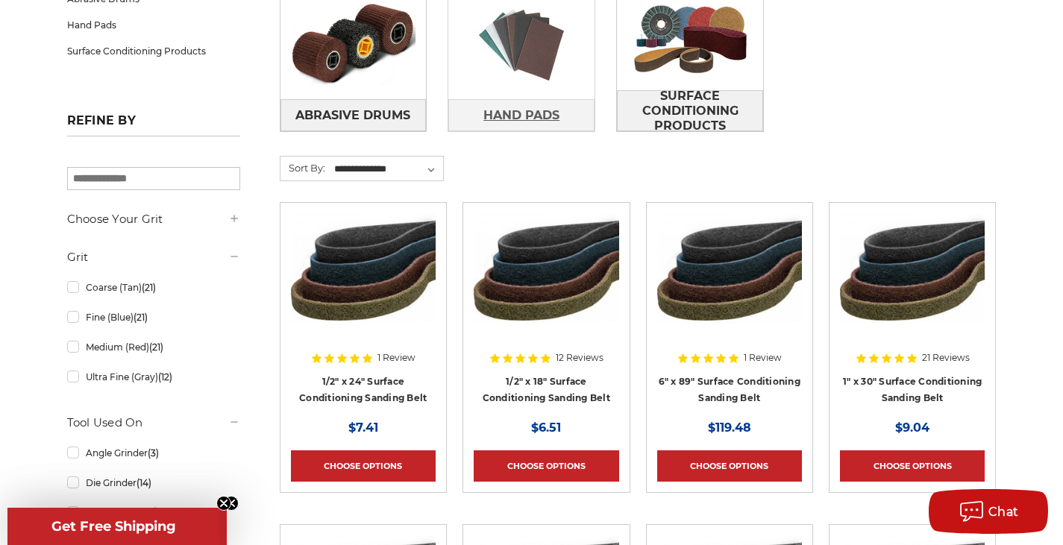
click at [548, 100] on link "Hand Pads" at bounding box center [521, 115] width 146 height 32
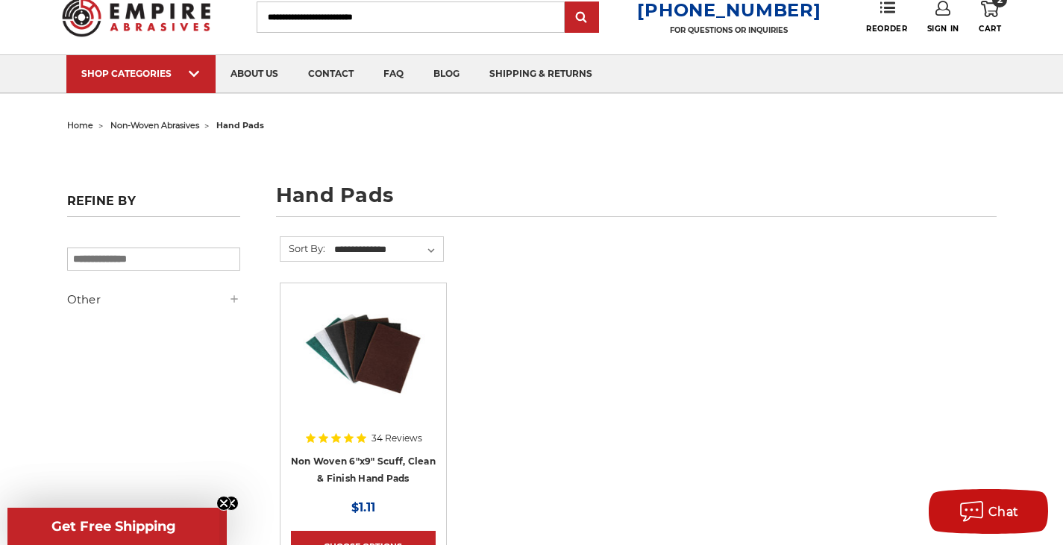
scroll to position [149, 0]
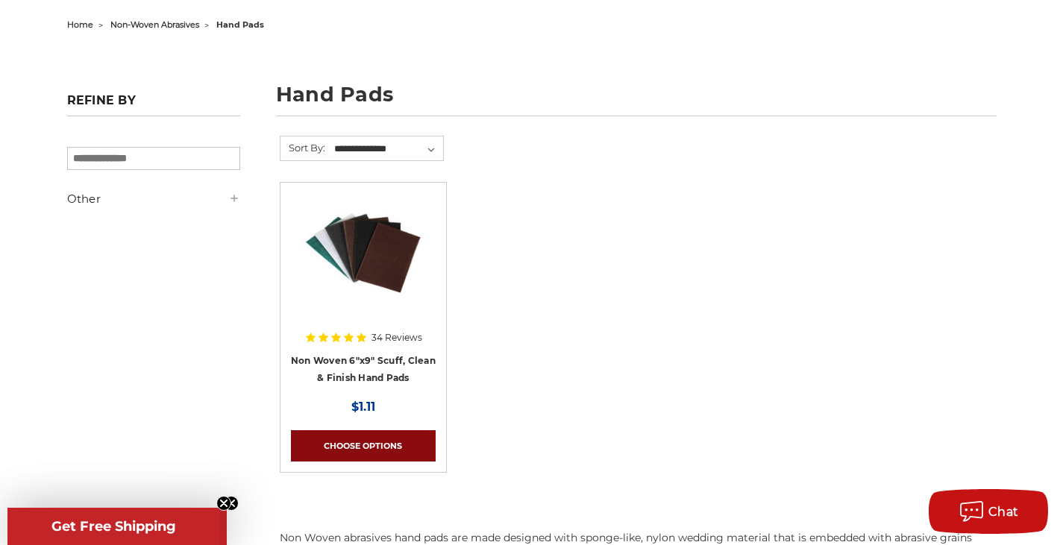
click at [358, 447] on link "Choose Options" at bounding box center [363, 445] width 145 height 31
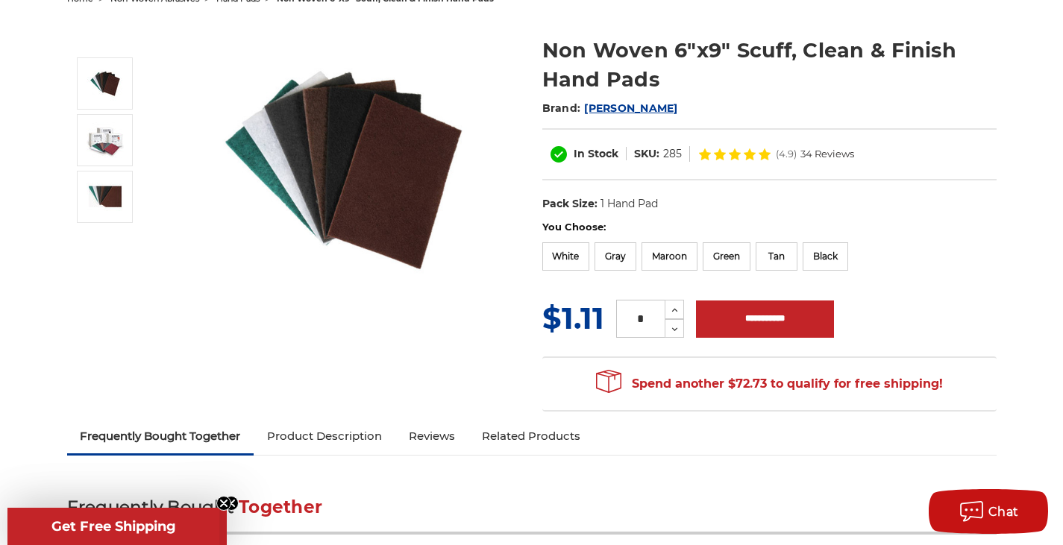
scroll to position [149, 0]
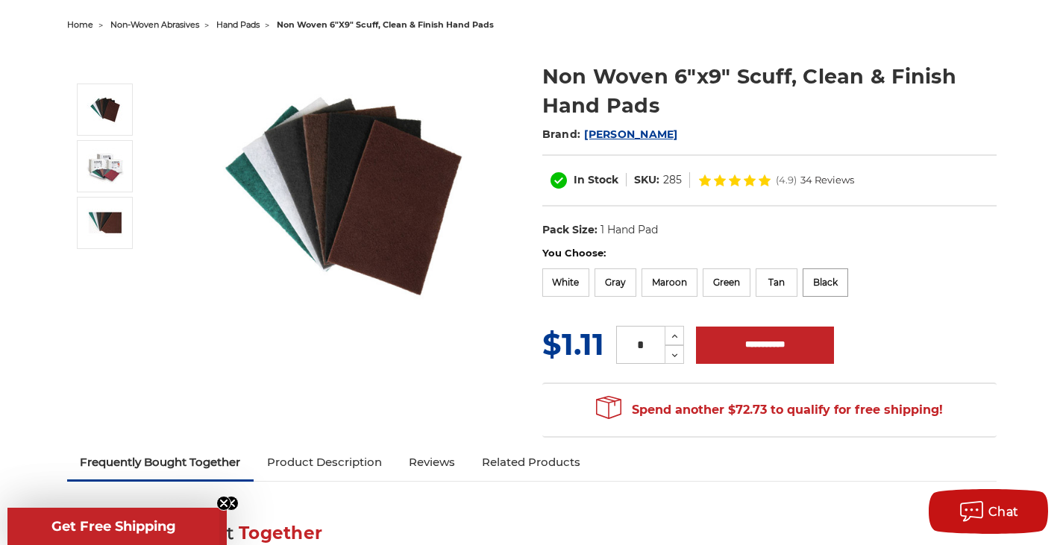
click at [831, 290] on label "Black" at bounding box center [826, 283] width 46 height 28
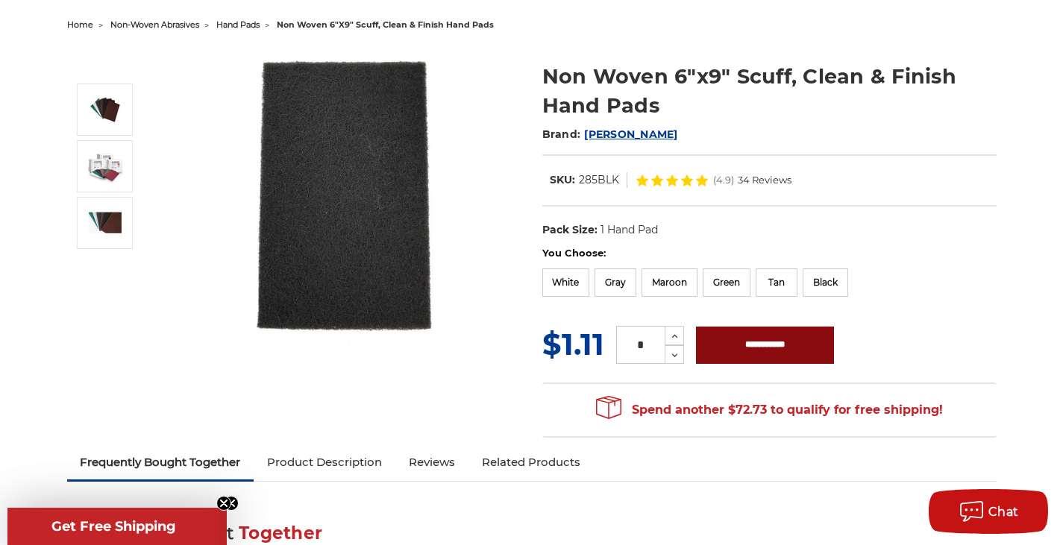
click at [779, 336] on input "**********" at bounding box center [765, 345] width 138 height 37
type input "**********"
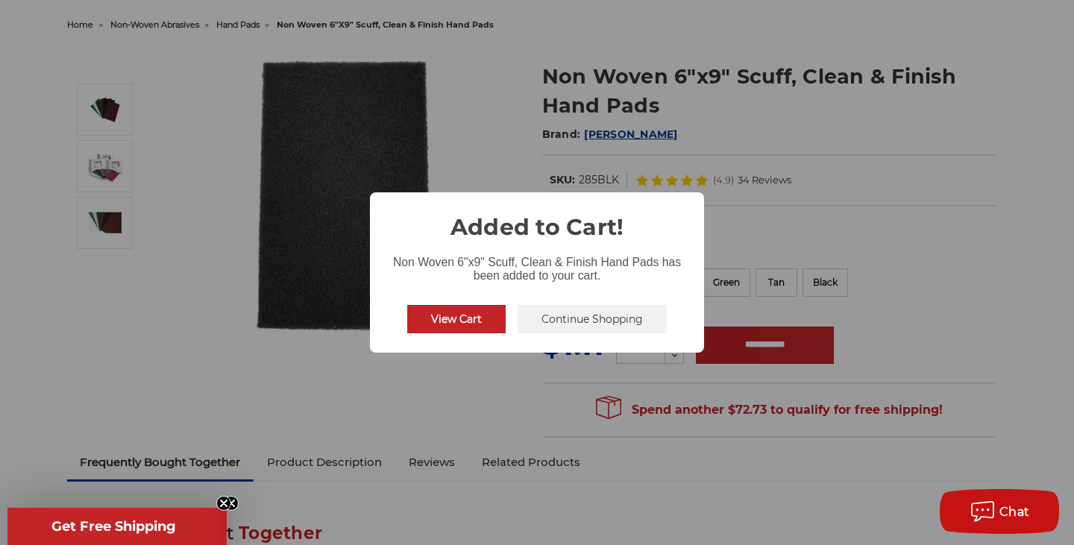
click at [609, 328] on button "Continue Shopping" at bounding box center [592, 319] width 149 height 28
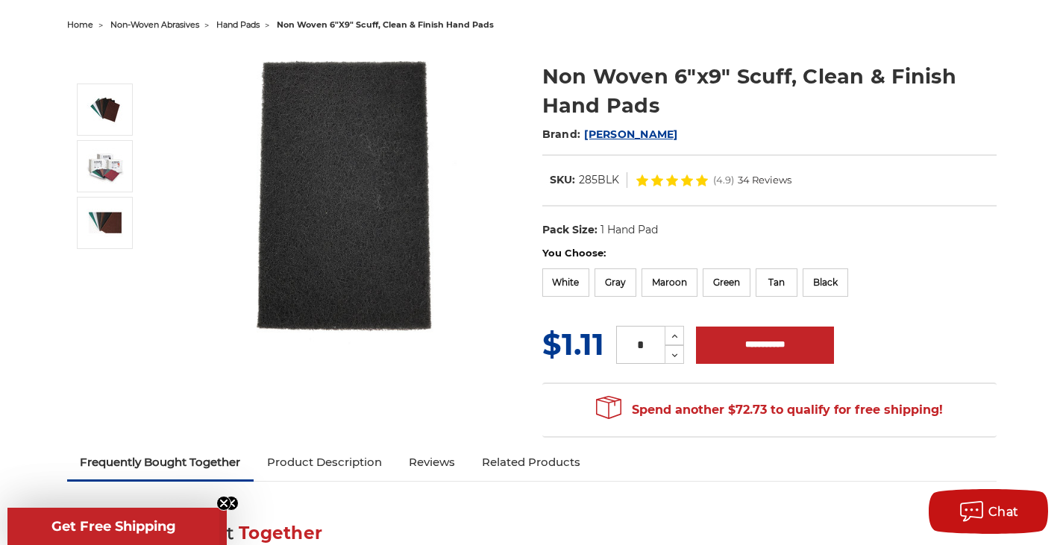
scroll to position [0, 0]
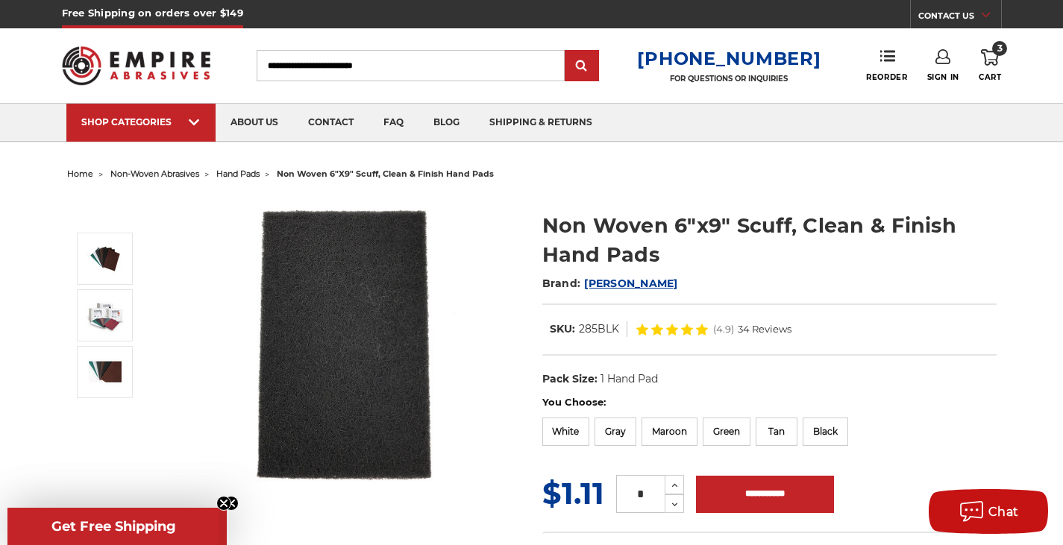
click at [80, 170] on span "home" at bounding box center [80, 174] width 26 height 10
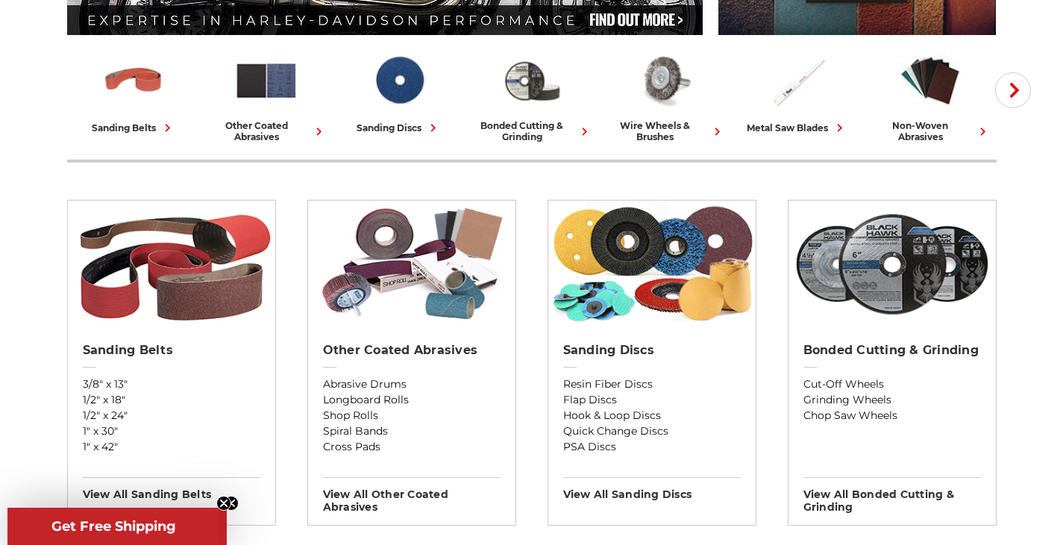
scroll to position [373, 0]
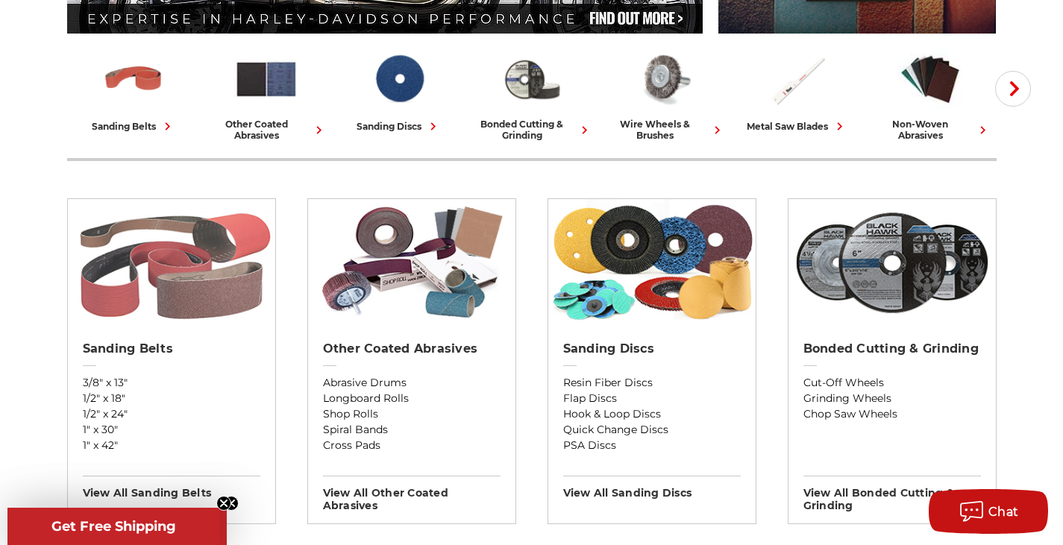
click at [110, 309] on img at bounding box center [171, 262] width 207 height 127
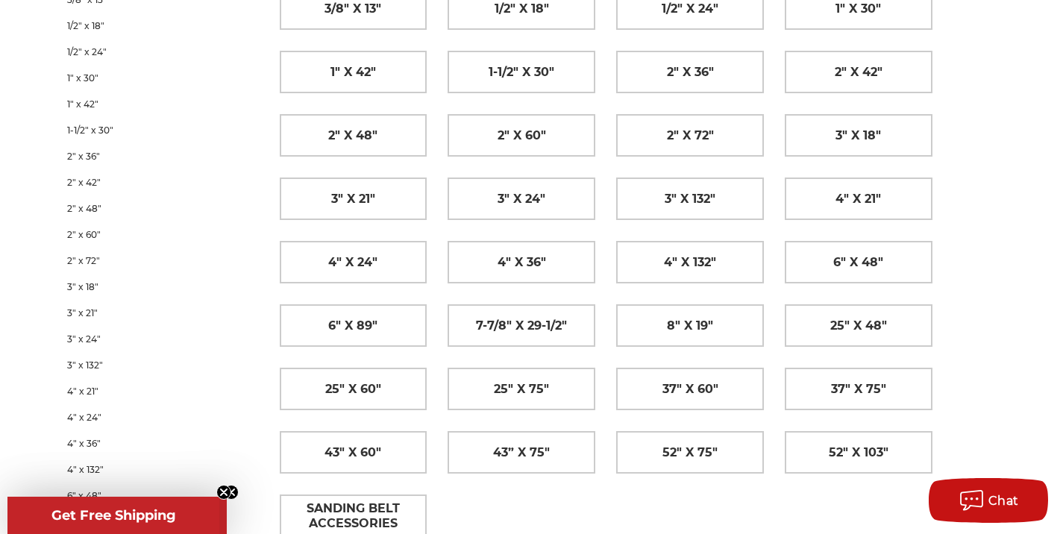
scroll to position [149, 0]
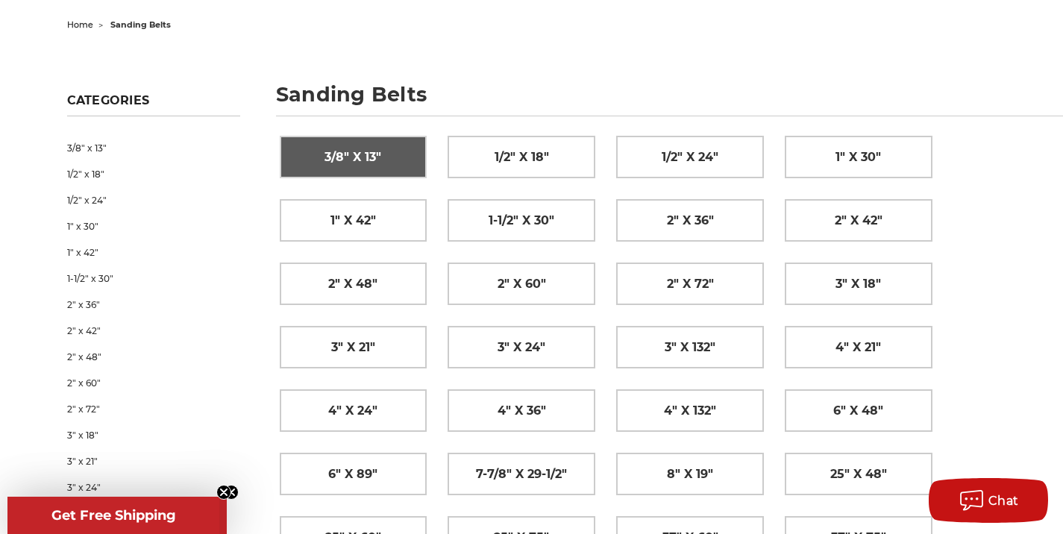
click at [389, 159] on link "3/8" x 13"" at bounding box center [353, 157] width 146 height 41
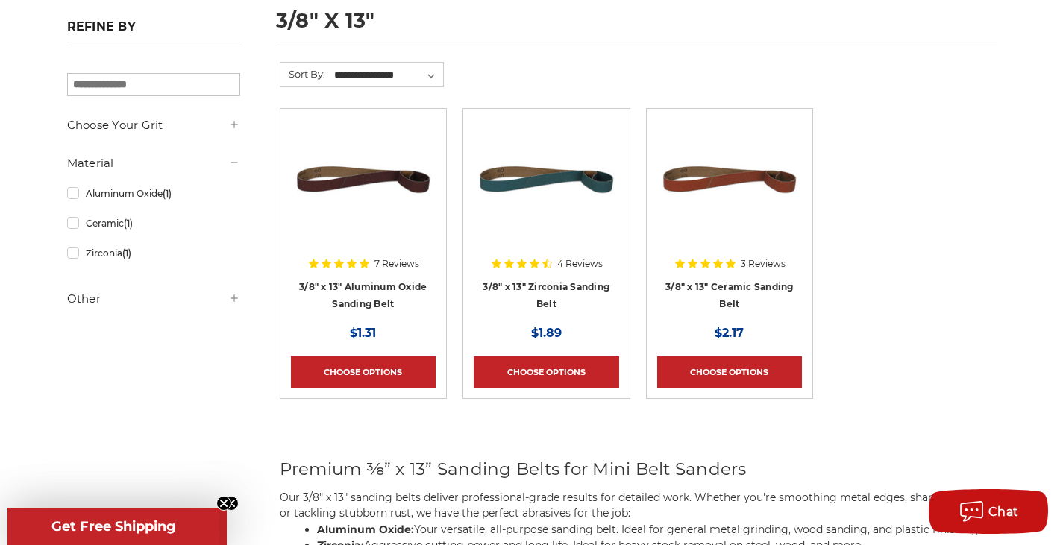
scroll to position [224, 0]
click at [518, 283] on div at bounding box center [546, 214] width 145 height 191
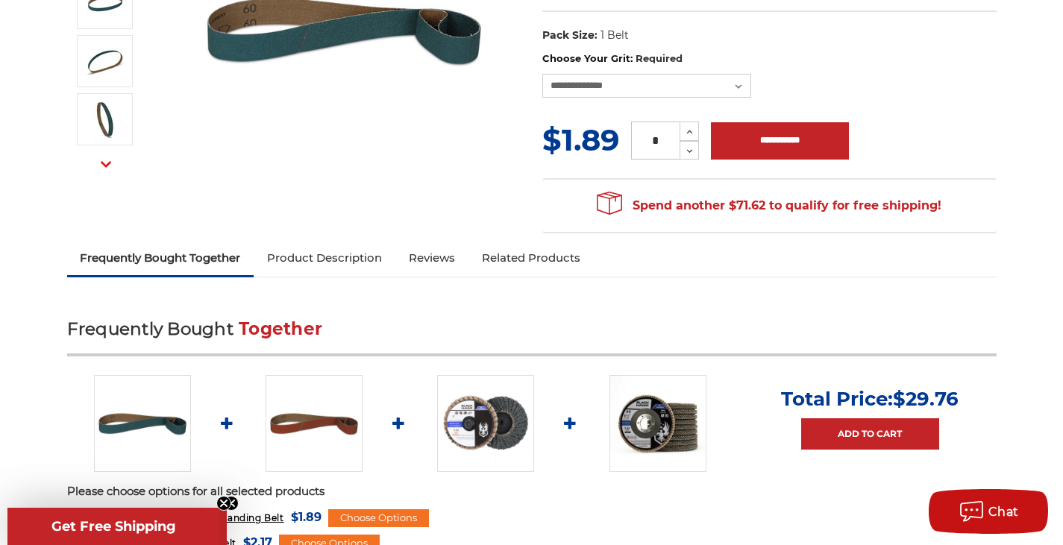
scroll to position [448, 0]
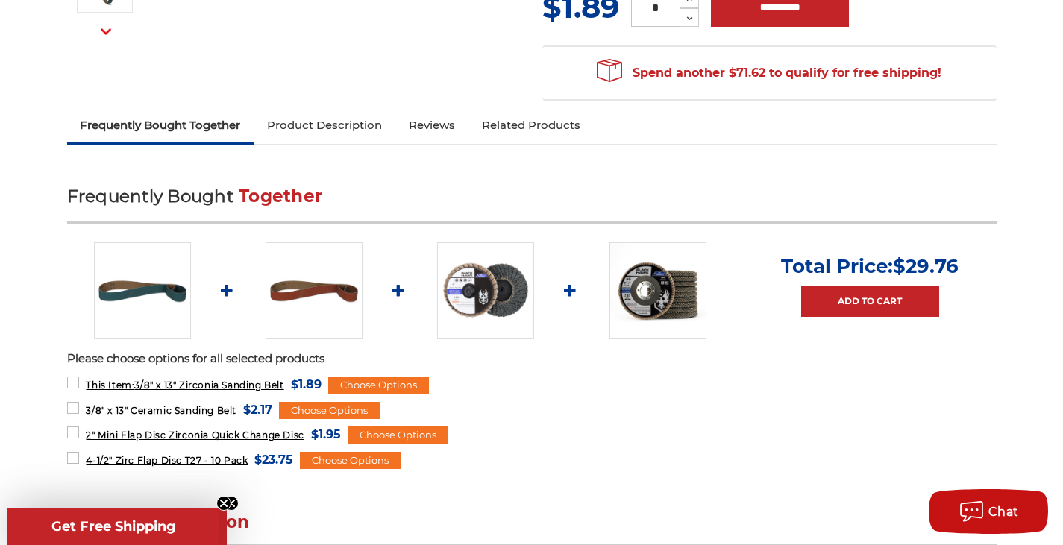
click at [331, 135] on link "Product Description" at bounding box center [325, 125] width 142 height 33
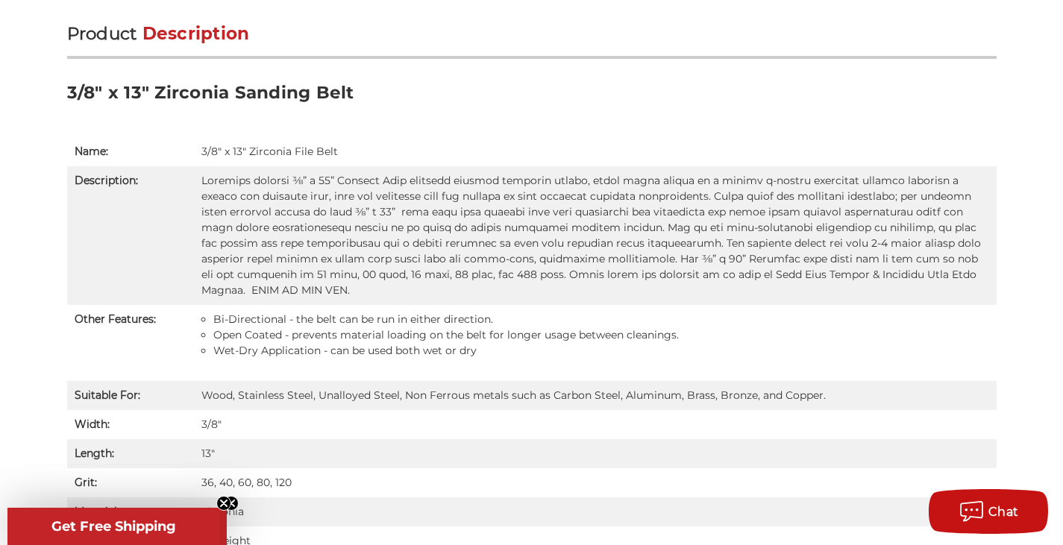
scroll to position [943, 0]
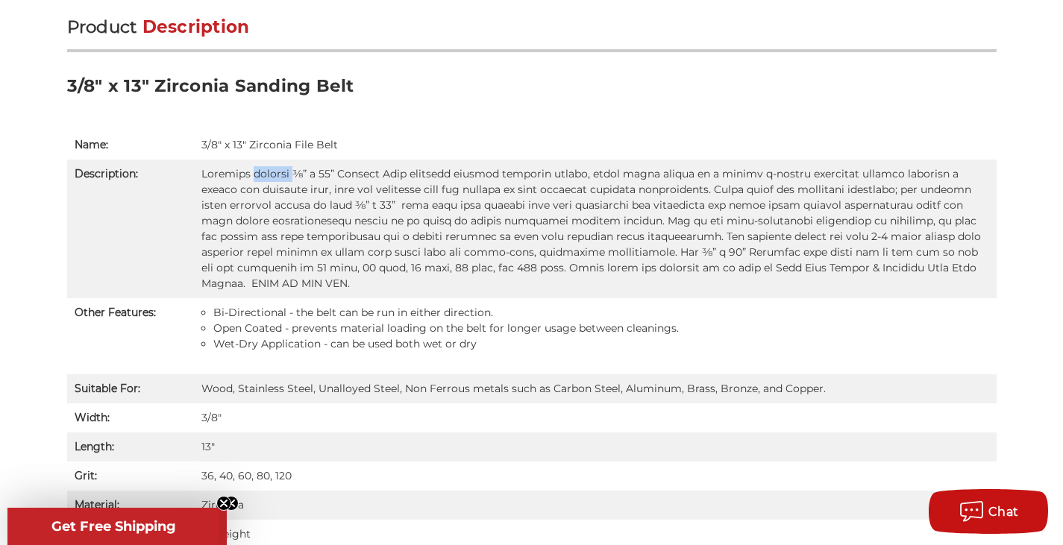
drag, startPoint x: 247, startPoint y: 178, endPoint x: 295, endPoint y: 173, distance: 48.0
click at [292, 173] on td at bounding box center [595, 229] width 803 height 139
click at [307, 229] on td at bounding box center [595, 229] width 803 height 139
drag, startPoint x: 224, startPoint y: 267, endPoint x: 240, endPoint y: 267, distance: 16.4
click at [240, 267] on td at bounding box center [595, 229] width 803 height 139
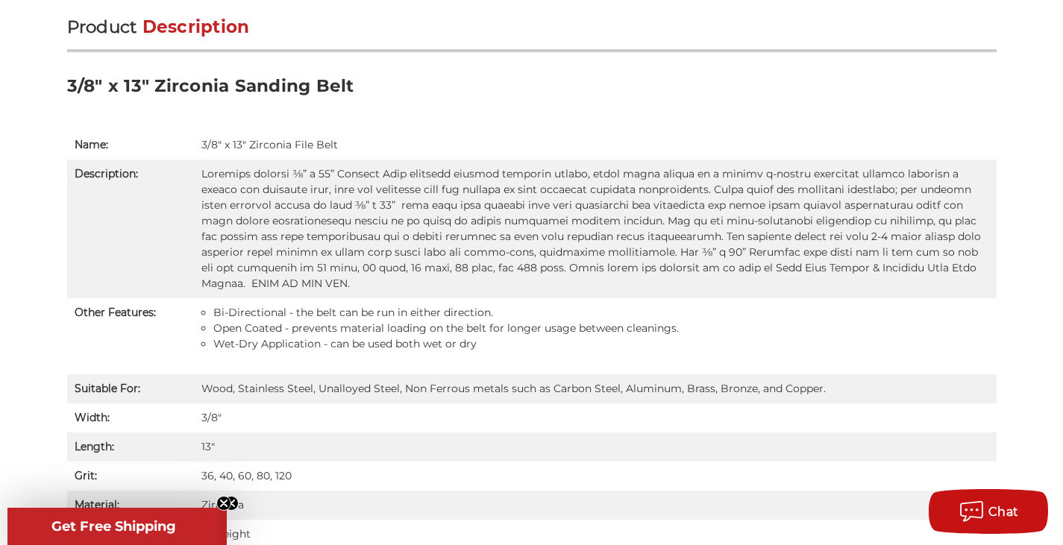
drag, startPoint x: 251, startPoint y: 296, endPoint x: 269, endPoint y: 297, distance: 17.9
click at [253, 305] on li "Bi-Directional - the belt can be run in either direction." at bounding box center [601, 313] width 776 height 16
click at [941, 336] on li "Wet-Dry Application - can be used both wet or dry" at bounding box center [601, 344] width 776 height 16
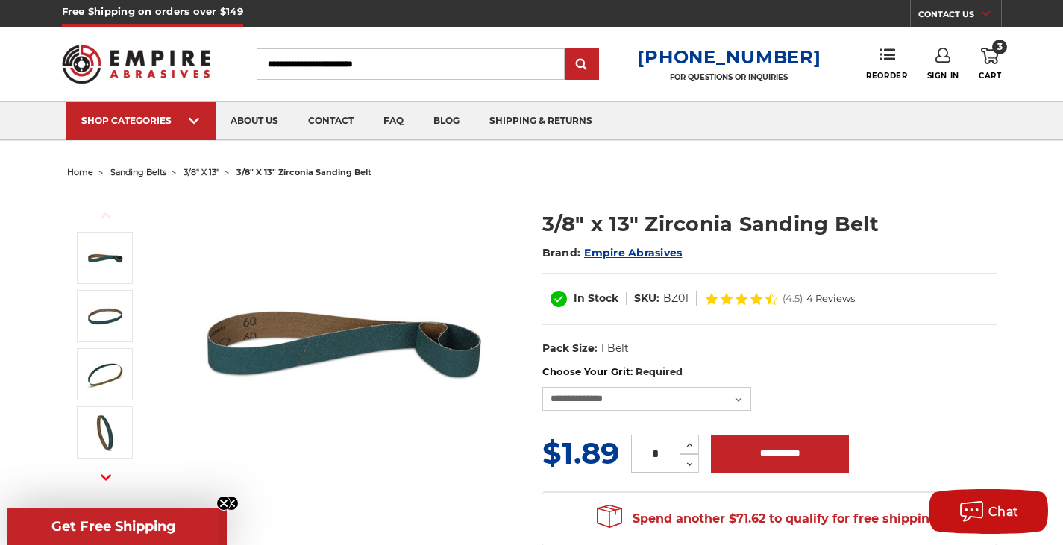
scroll to position [0, 0]
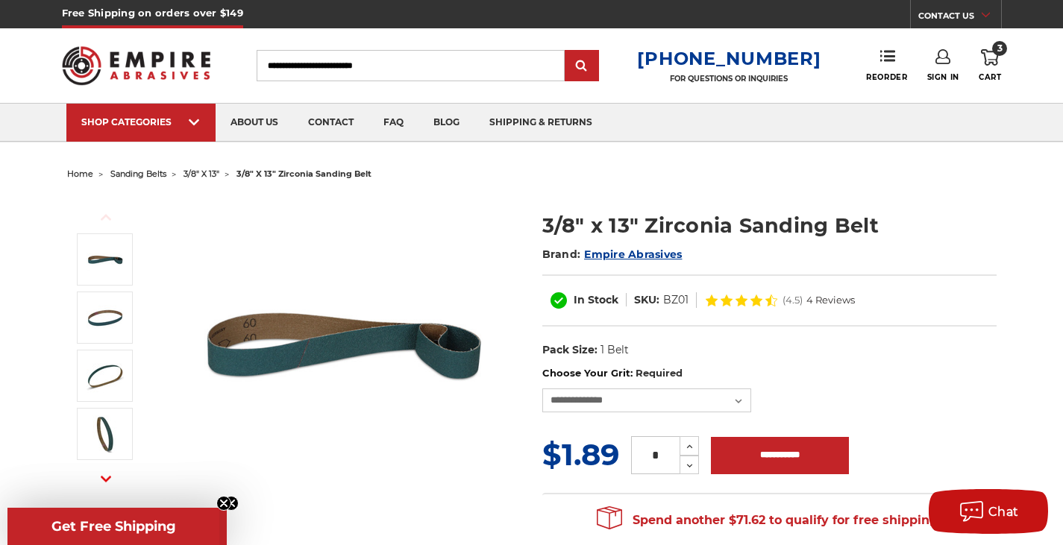
click at [71, 175] on span "home" at bounding box center [80, 174] width 26 height 10
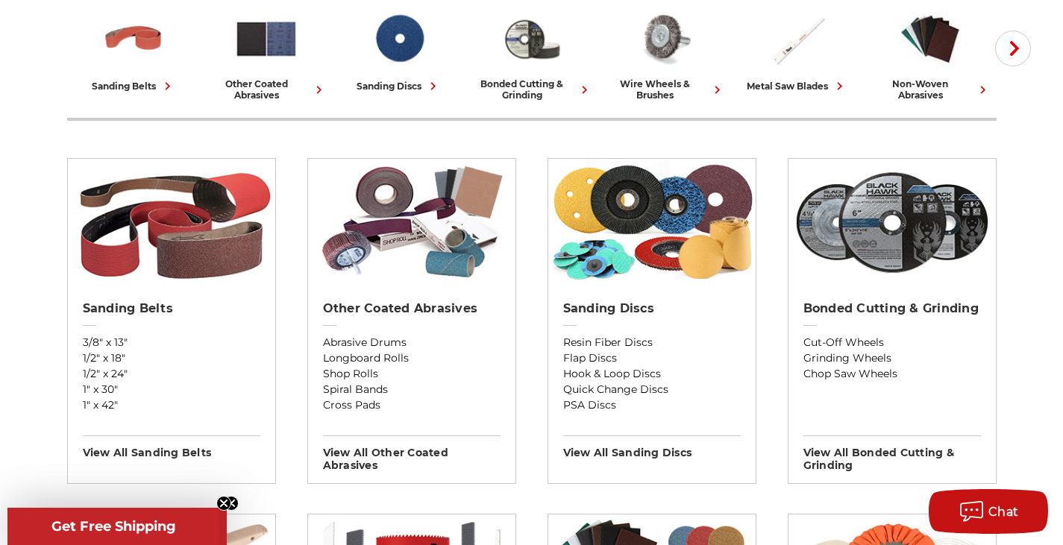
scroll to position [448, 0]
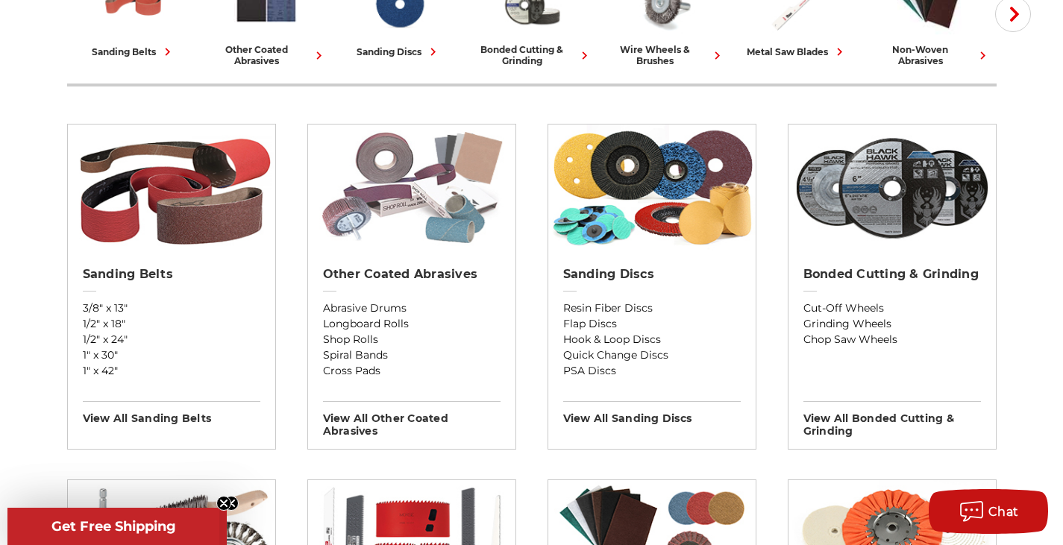
click at [388, 236] on img at bounding box center [411, 188] width 207 height 127
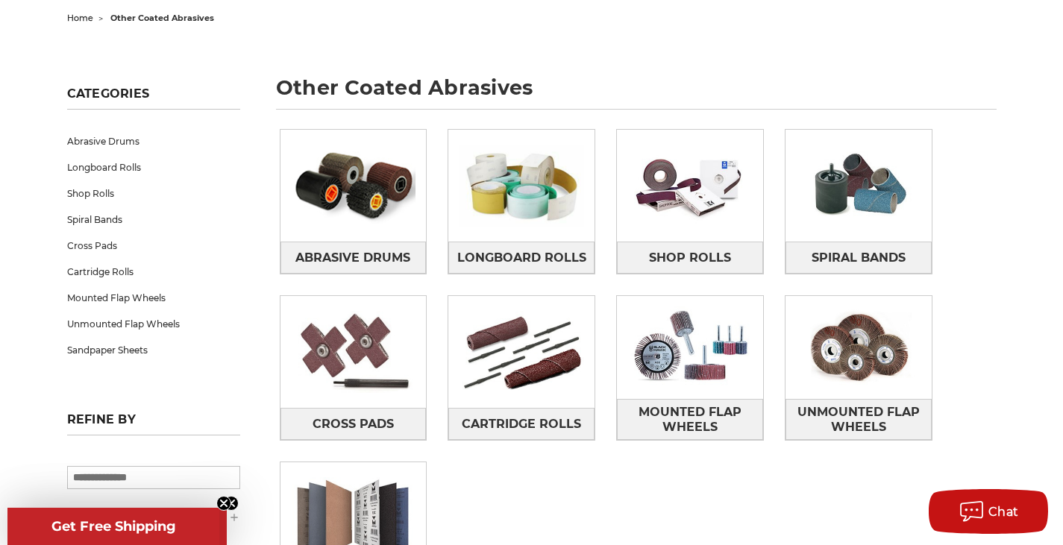
scroll to position [149, 0]
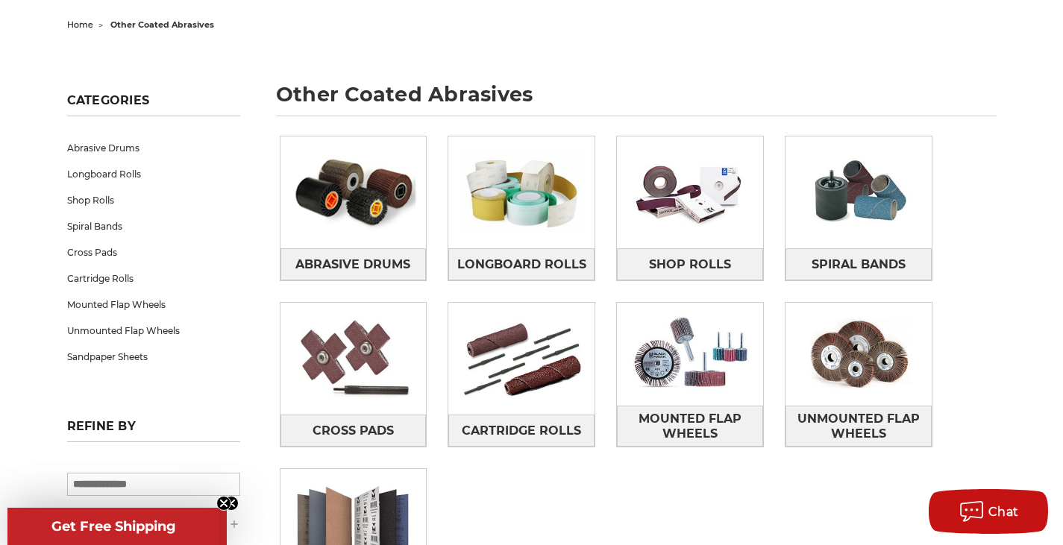
click at [80, 26] on span "home" at bounding box center [80, 24] width 26 height 10
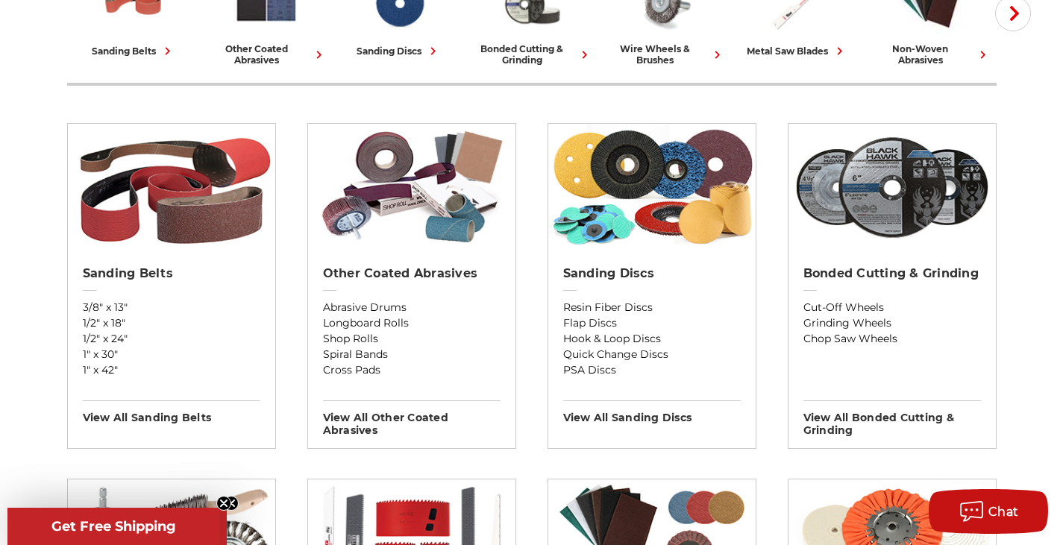
scroll to position [522, 0]
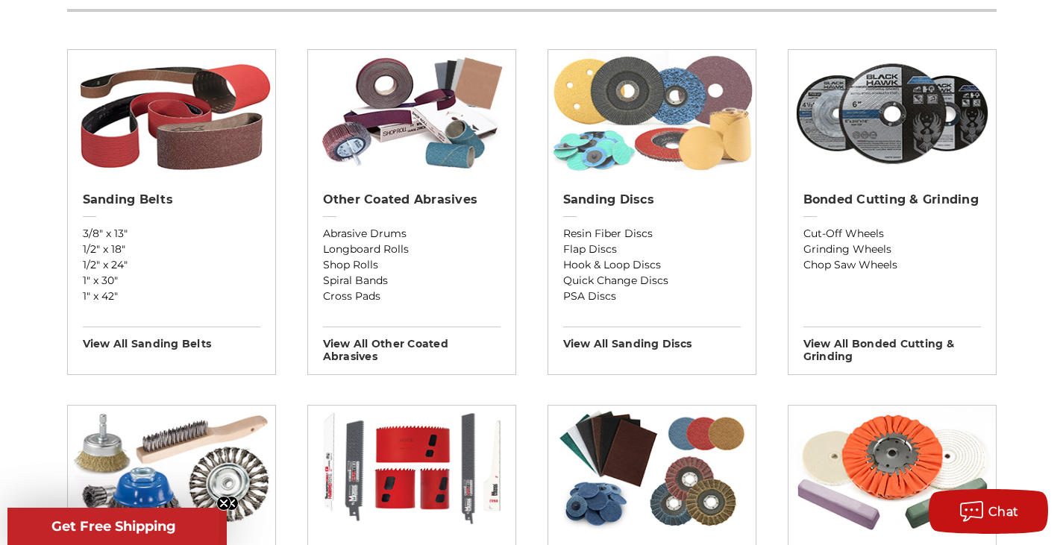
click at [617, 160] on img at bounding box center [651, 113] width 207 height 127
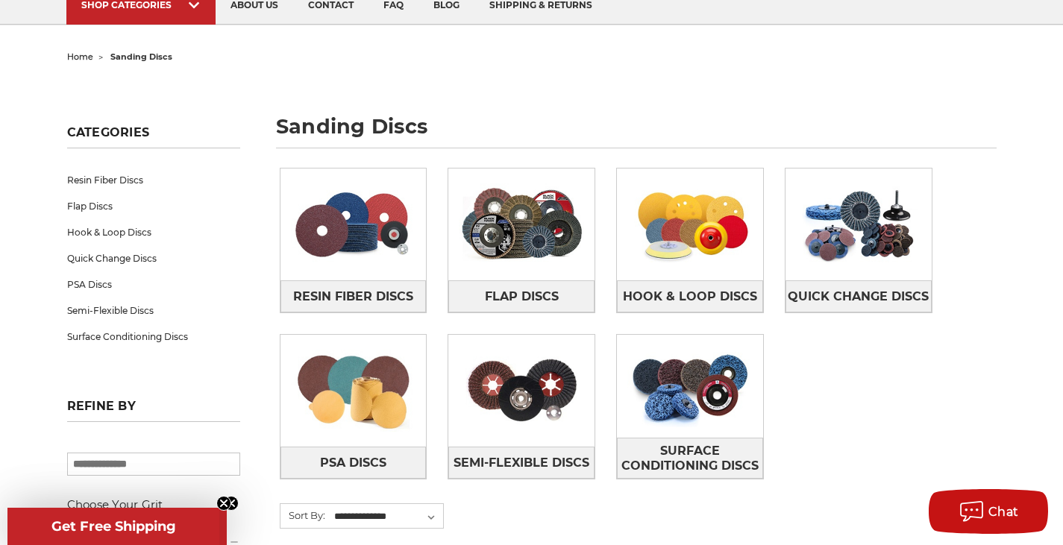
scroll to position [149, 0]
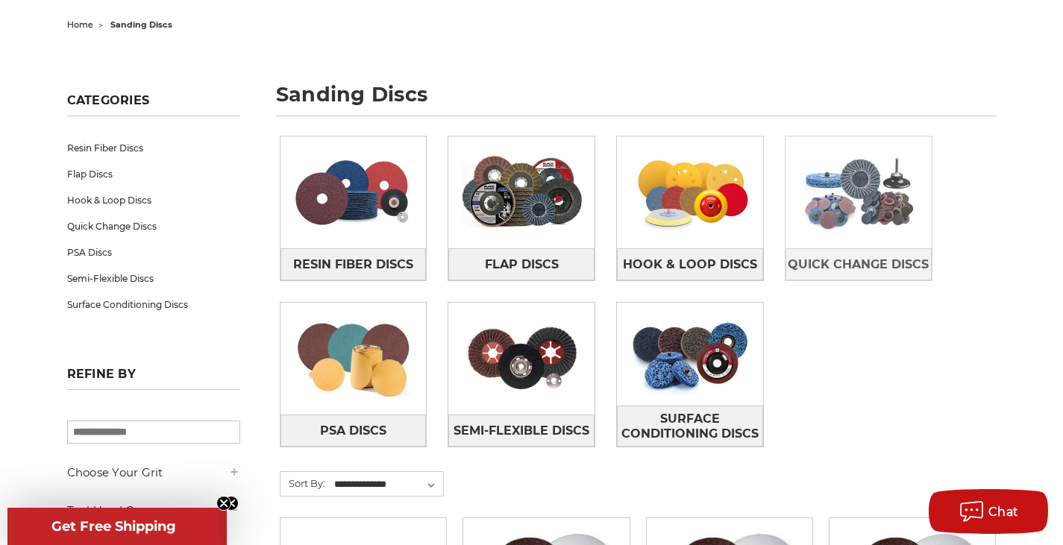
click at [894, 220] on img at bounding box center [859, 192] width 146 height 103
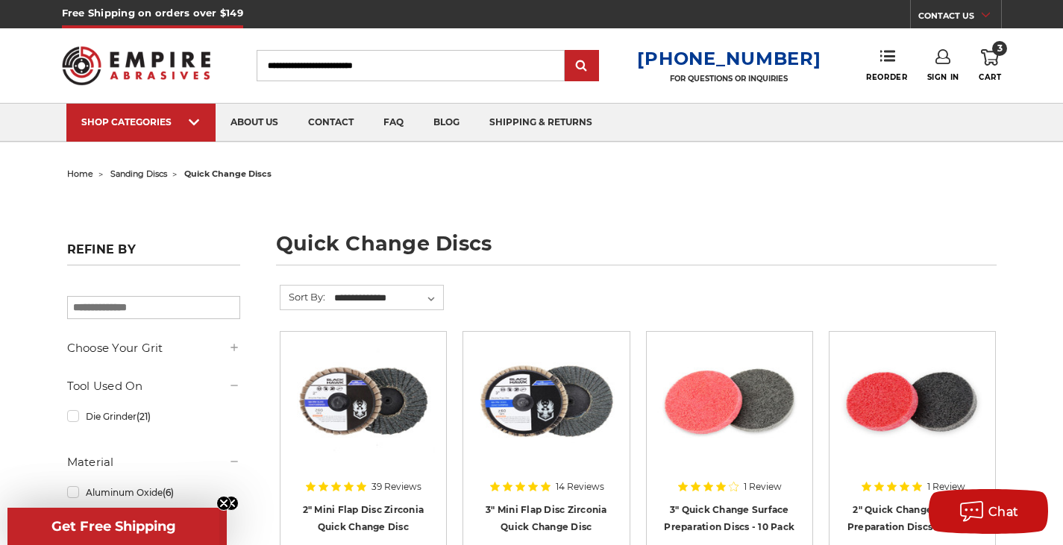
click at [83, 172] on span "home" at bounding box center [80, 174] width 26 height 10
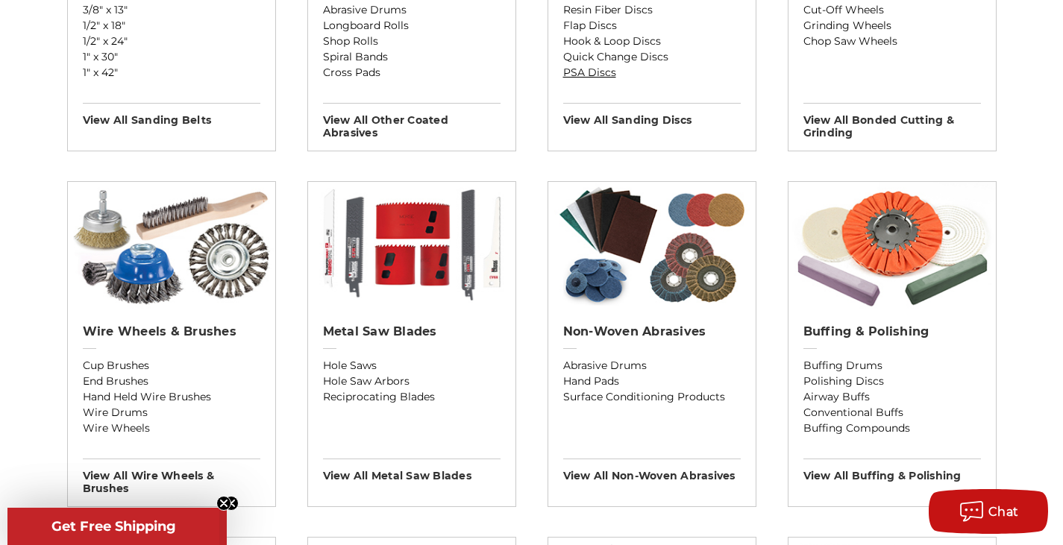
scroll to position [522, 0]
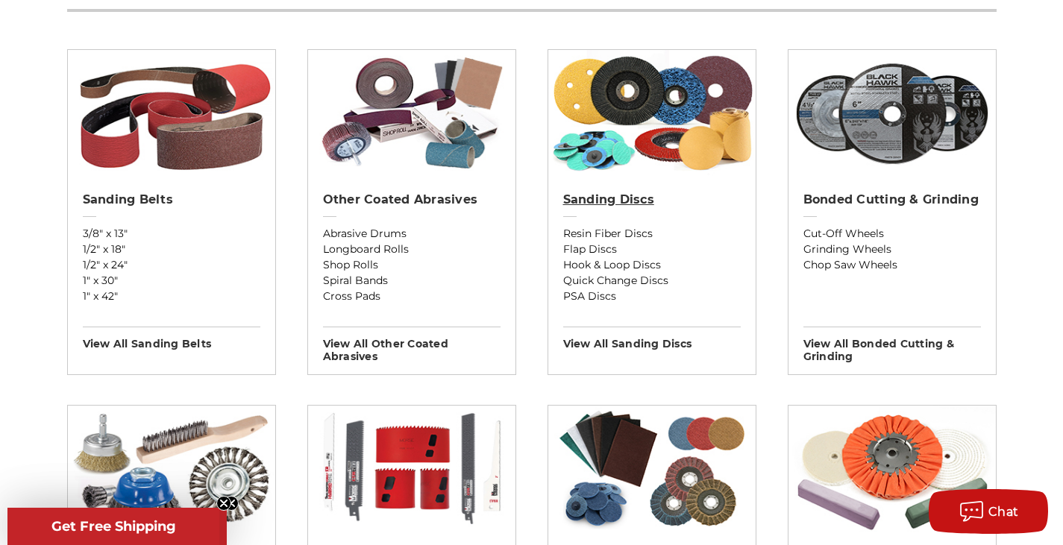
click at [622, 199] on h2 "Sanding Discs" at bounding box center [652, 199] width 178 height 15
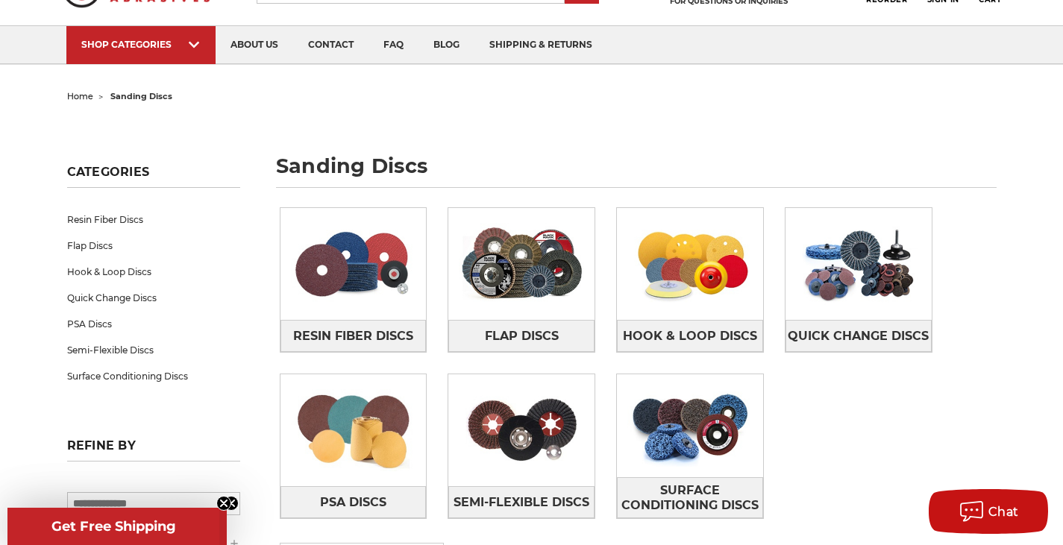
scroll to position [149, 0]
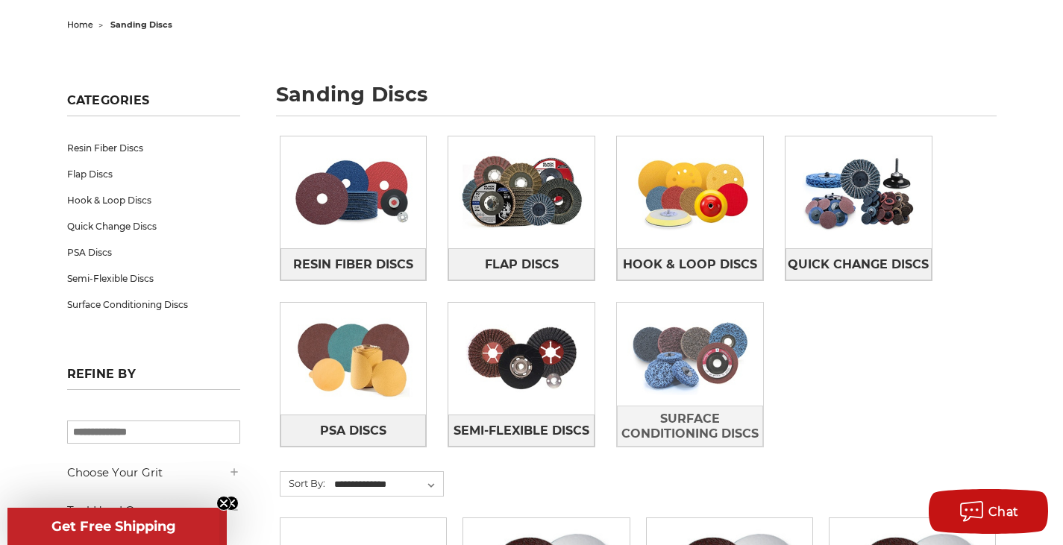
click at [661, 377] on img at bounding box center [690, 354] width 146 height 103
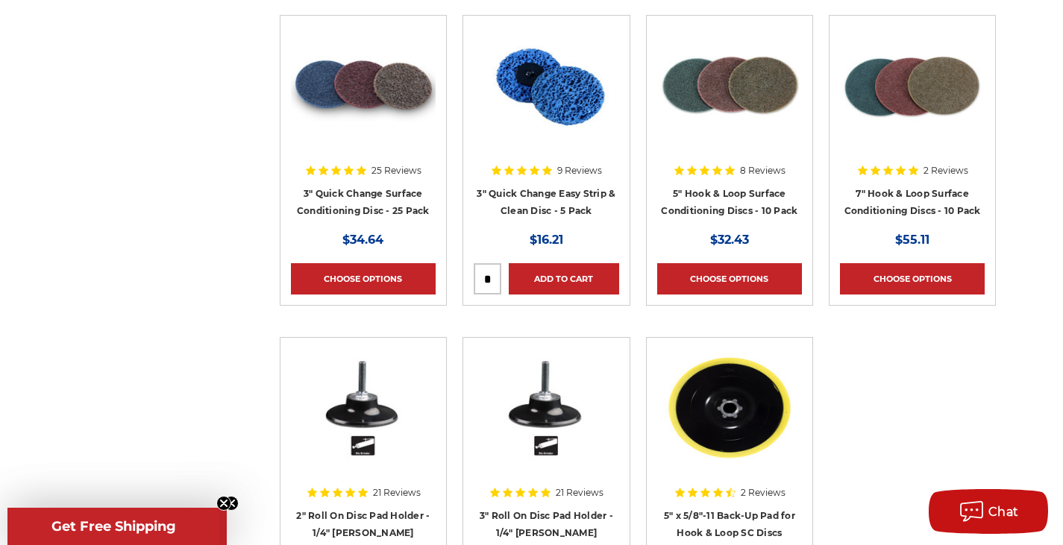
scroll to position [1641, 0]
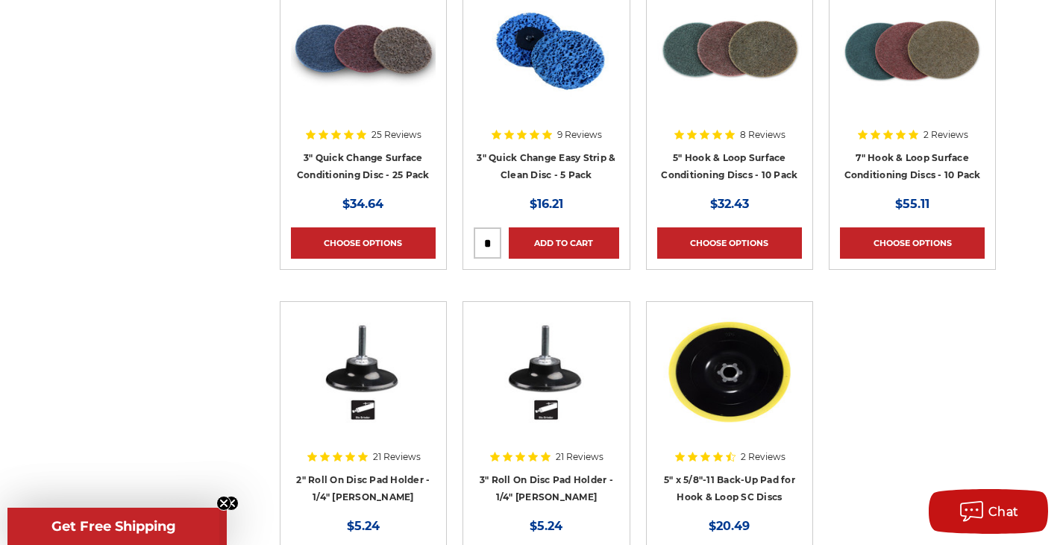
click at [366, 165] on div at bounding box center [363, 85] width 145 height 191
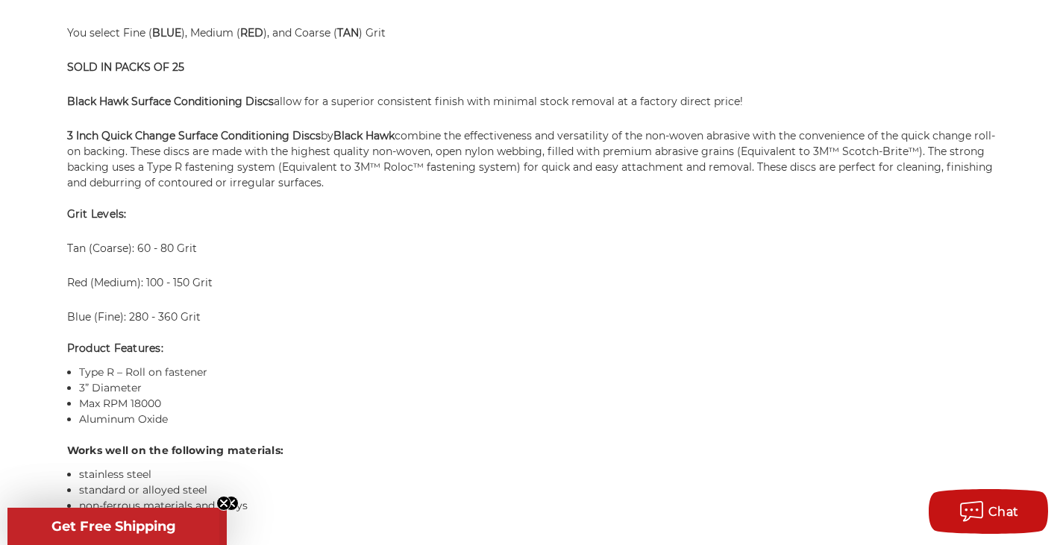
scroll to position [1119, 0]
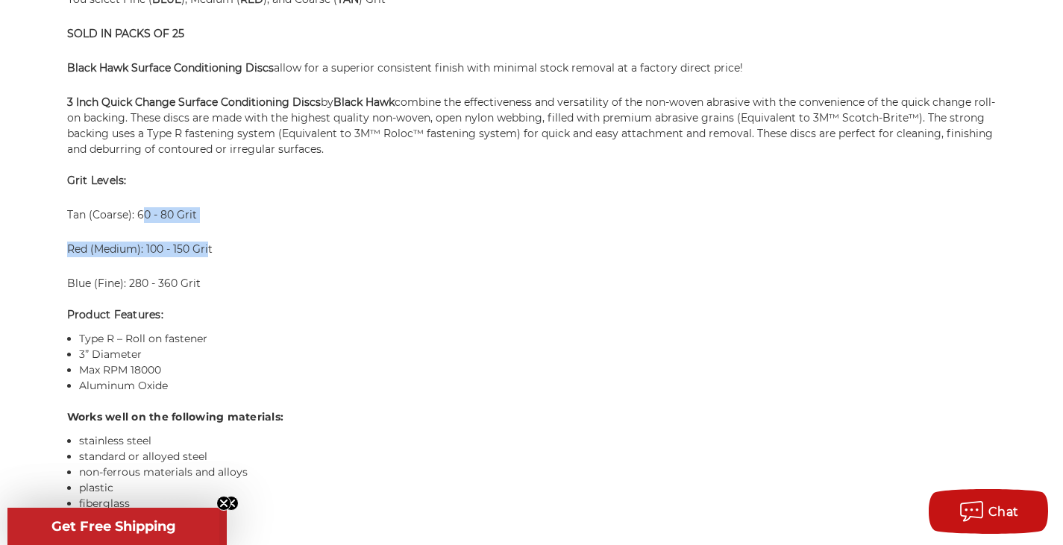
drag, startPoint x: 166, startPoint y: 222, endPoint x: 209, endPoint y: 228, distance: 43.6
click at [209, 228] on div "Product Description 3 Inch Surface Conditioning Quick Change Discs You select F…" at bounding box center [531, 194] width 929 height 635
click at [258, 237] on div "Product Description 3 Inch Surface Conditioning Quick Change Discs You select F…" at bounding box center [531, 194] width 929 height 635
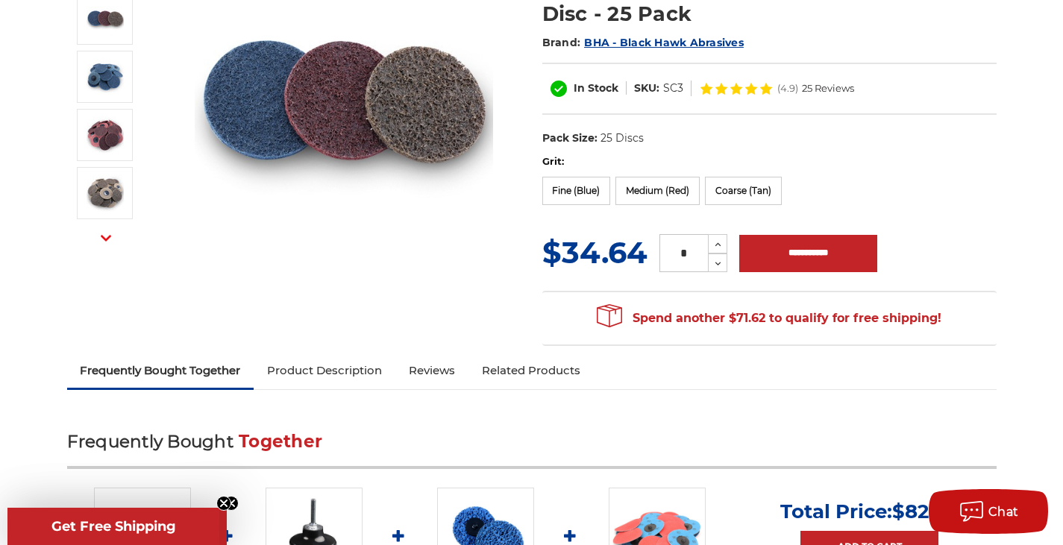
scroll to position [149, 0]
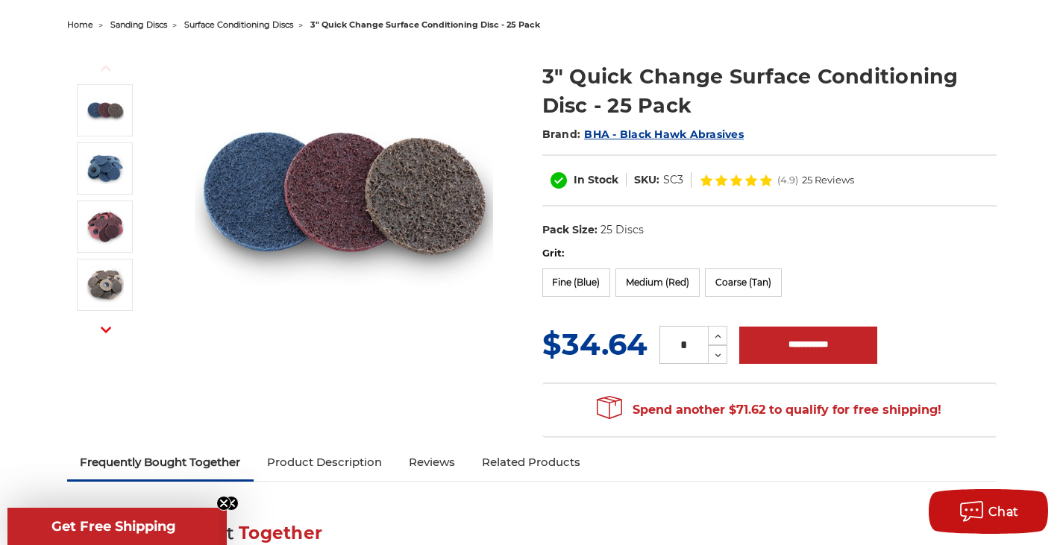
click at [69, 22] on span "home" at bounding box center [80, 24] width 26 height 10
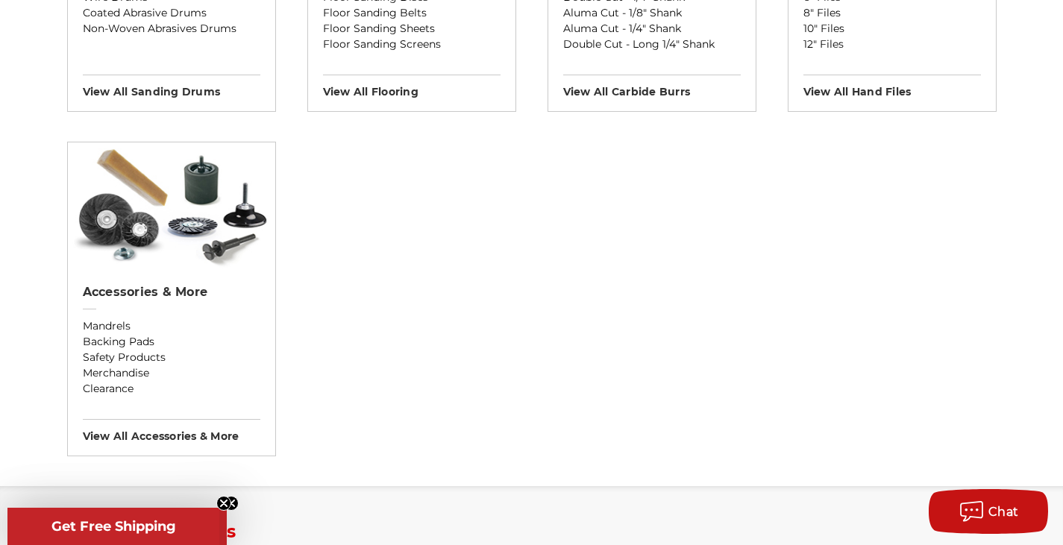
scroll to position [1492, 0]
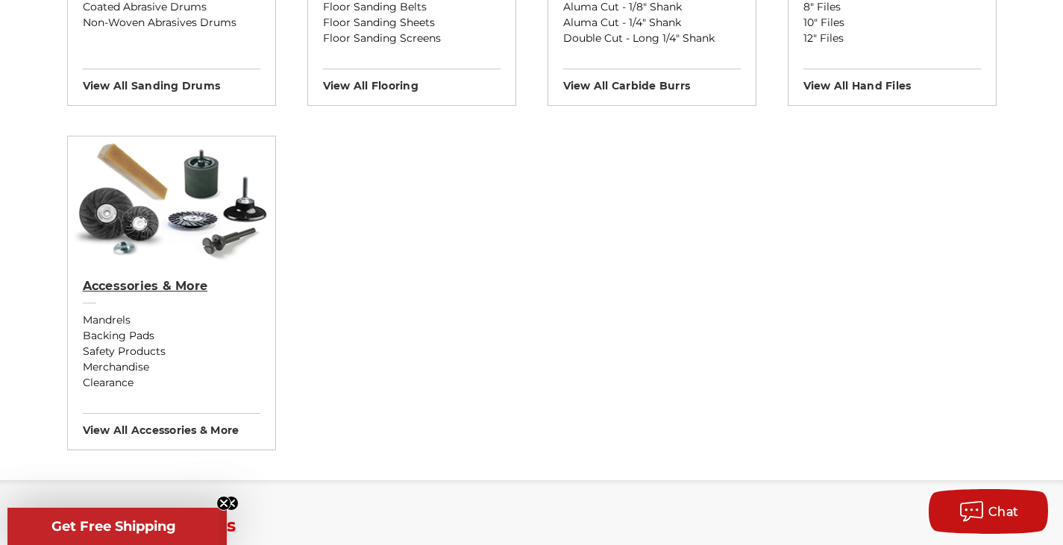
click at [189, 285] on h2 "Accessories & More" at bounding box center [172, 286] width 178 height 15
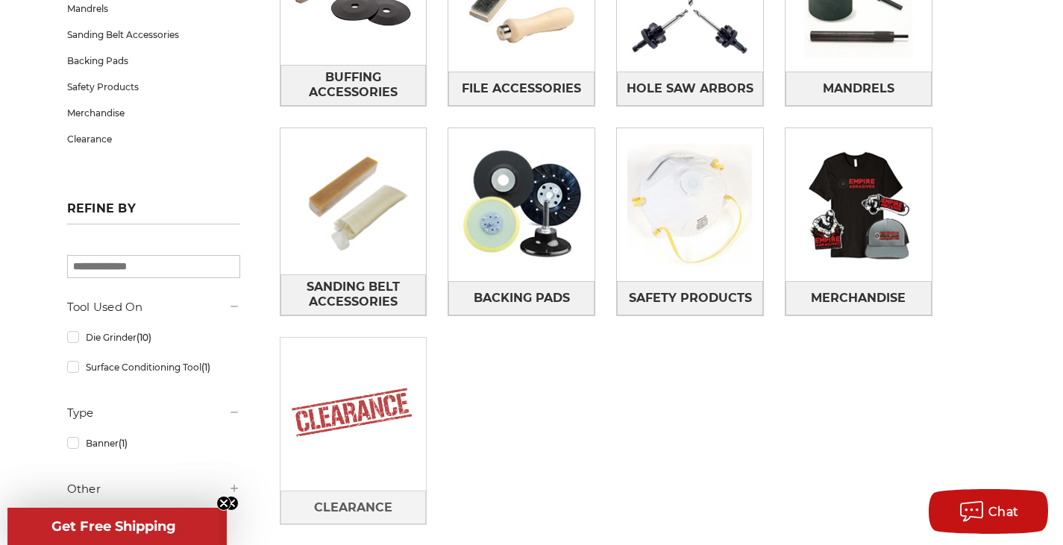
scroll to position [373, 0]
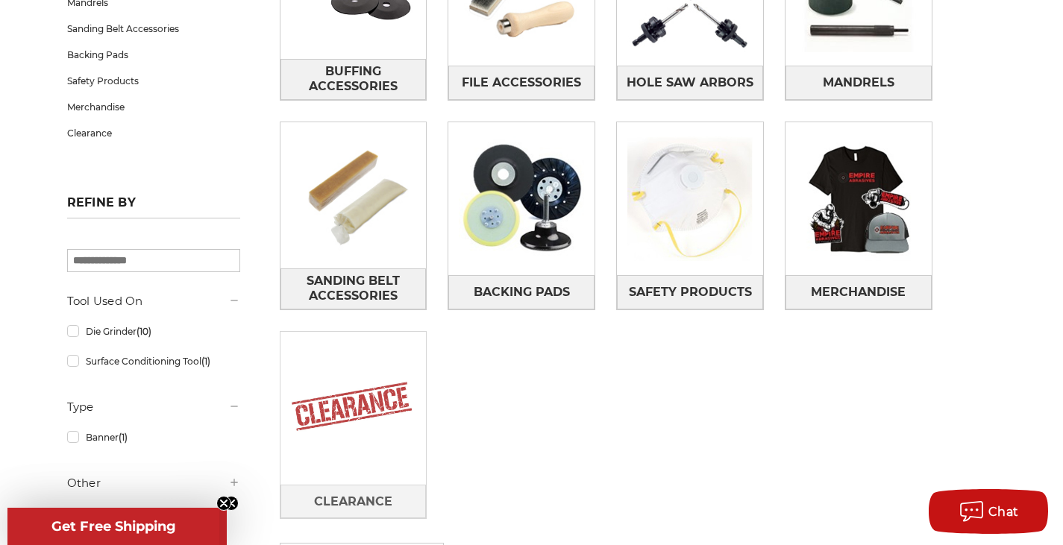
click at [329, 471] on img at bounding box center [353, 408] width 146 height 146
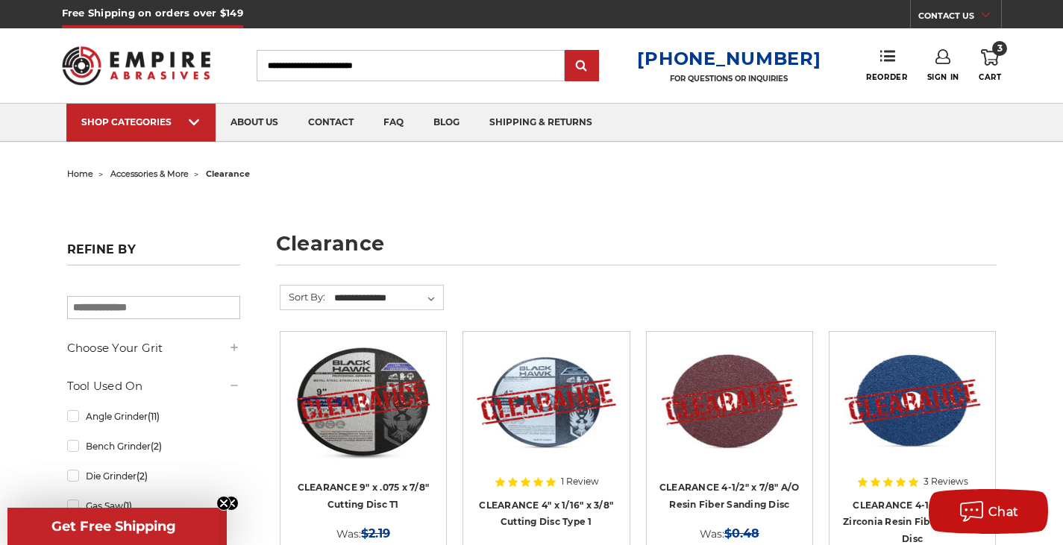
click at [145, 172] on span "accessories & more" at bounding box center [149, 174] width 78 height 10
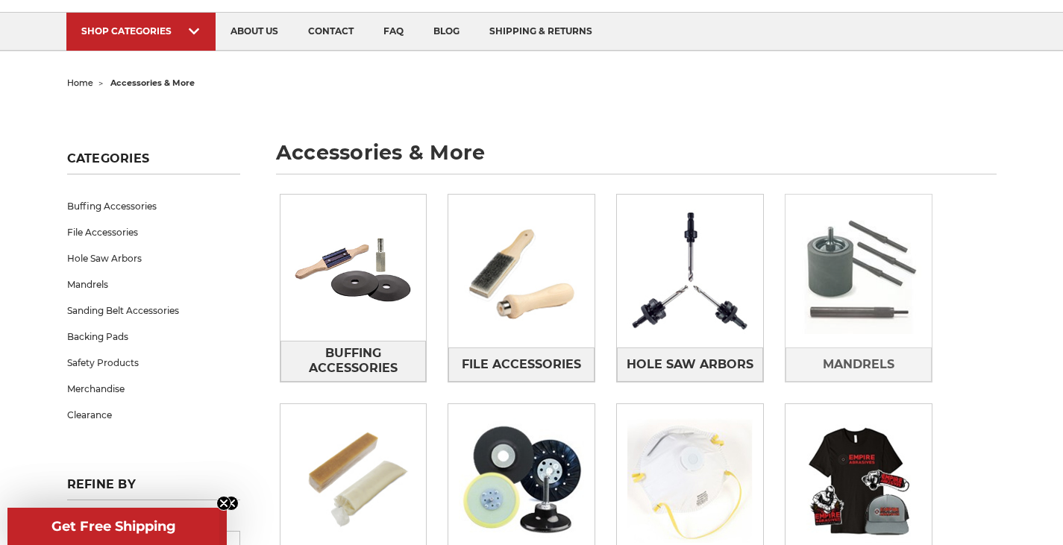
scroll to position [224, 0]
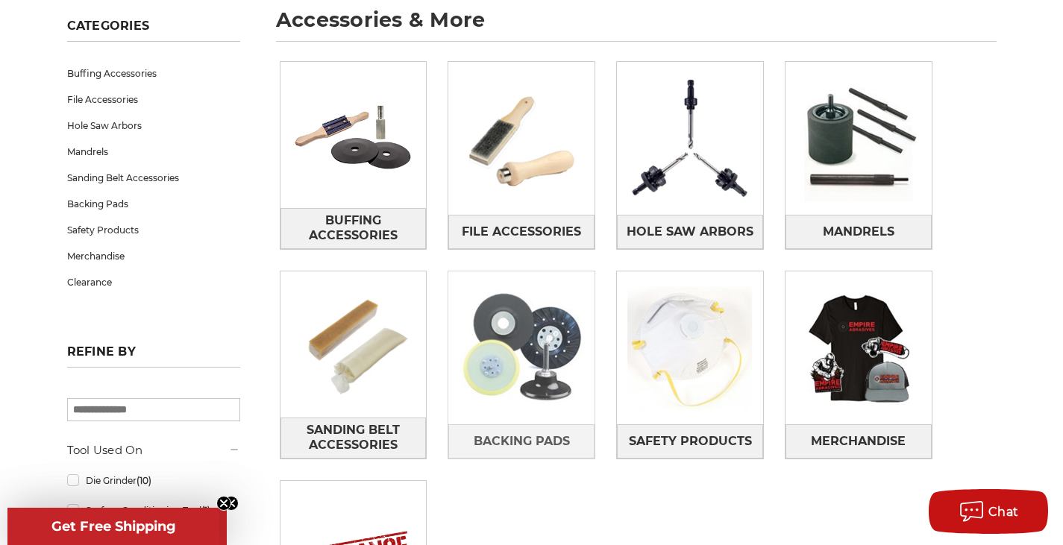
click at [570, 371] on img at bounding box center [521, 348] width 146 height 146
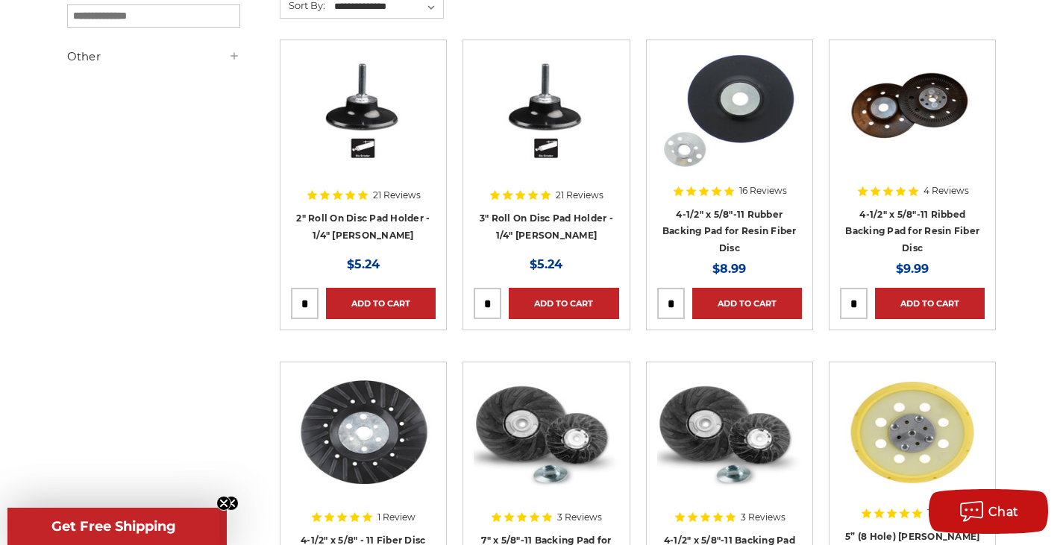
scroll to position [298, 0]
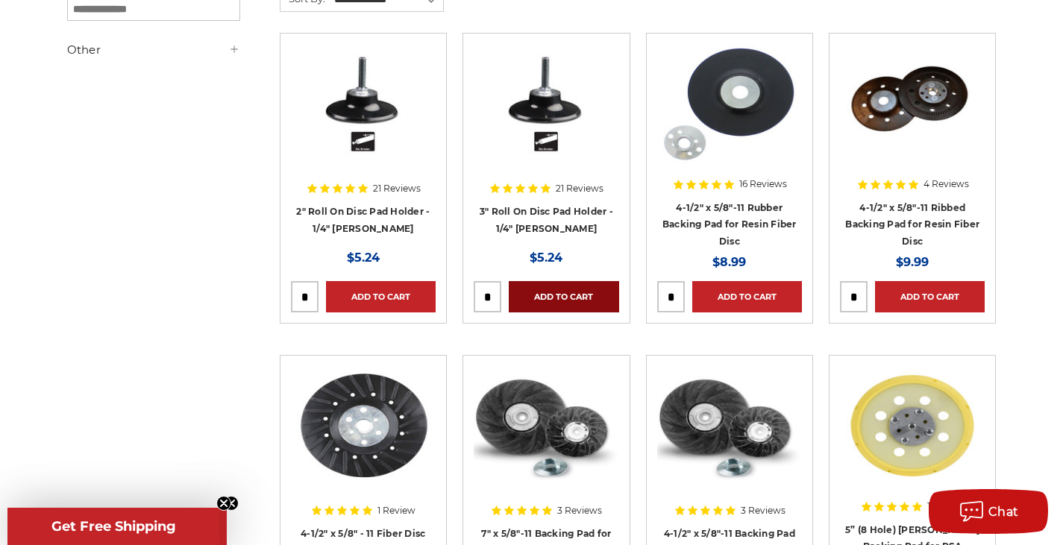
click at [565, 292] on link "Add to Cart" at bounding box center [564, 296] width 110 height 31
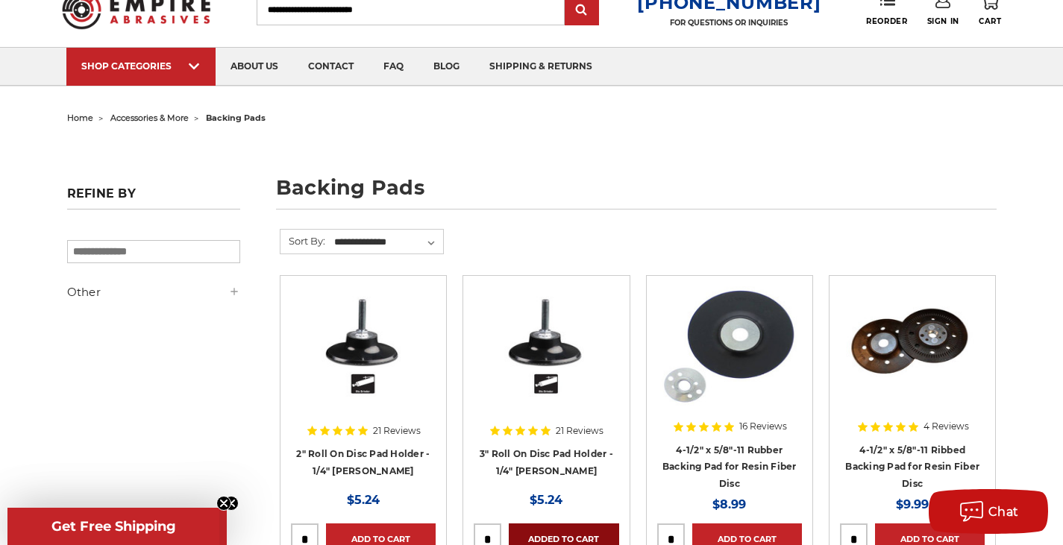
scroll to position [0, 0]
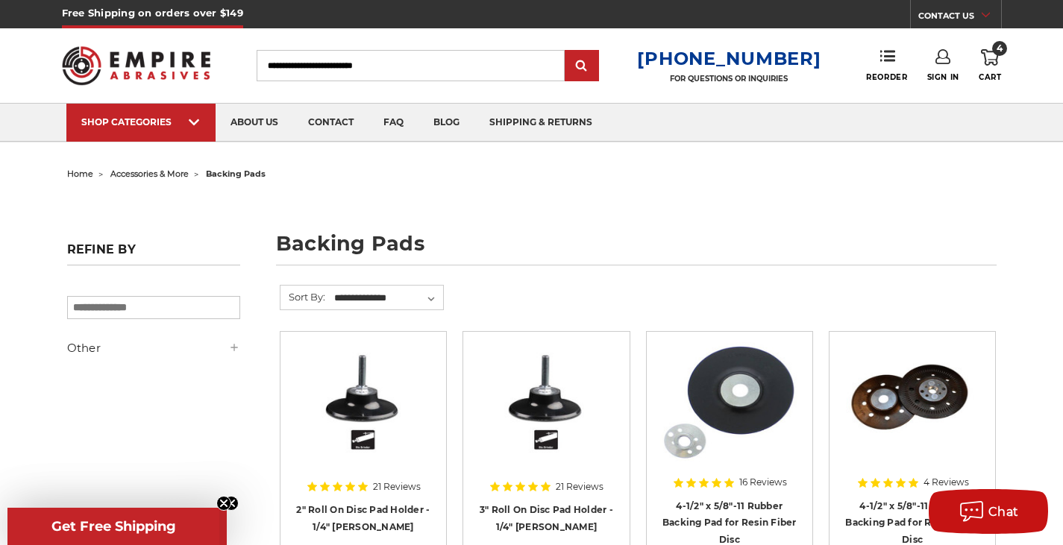
click at [85, 168] on li "home" at bounding box center [80, 174] width 26 height 22
click at [87, 176] on span "home" at bounding box center [80, 174] width 26 height 10
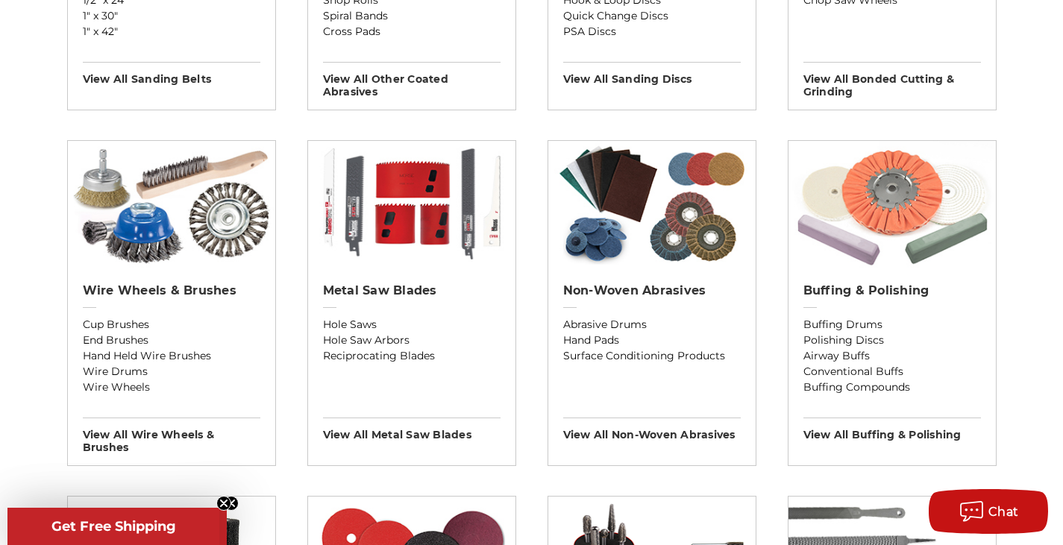
scroll to position [895, 0]
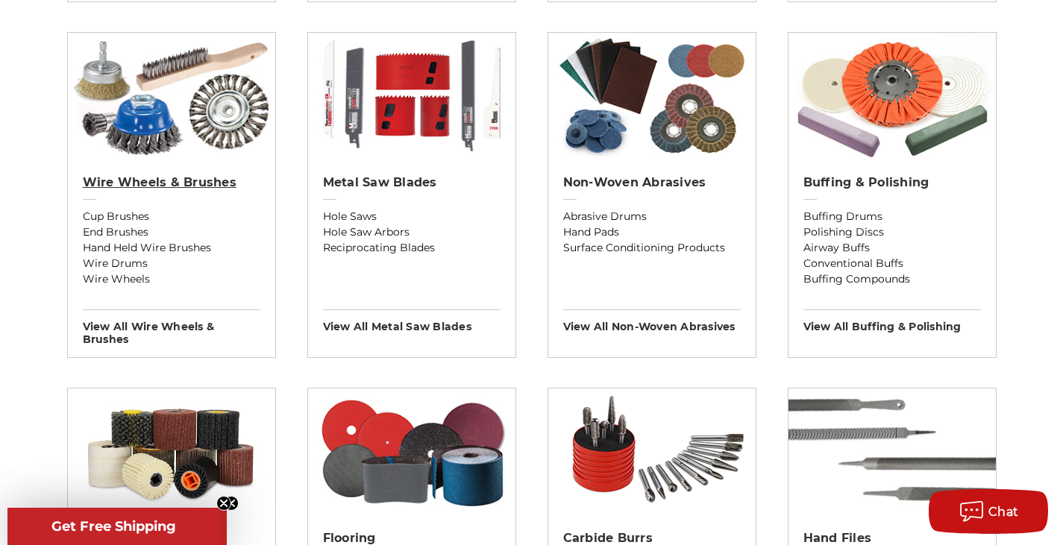
click at [101, 180] on h2 "Wire Wheels & Brushes" at bounding box center [172, 182] width 178 height 15
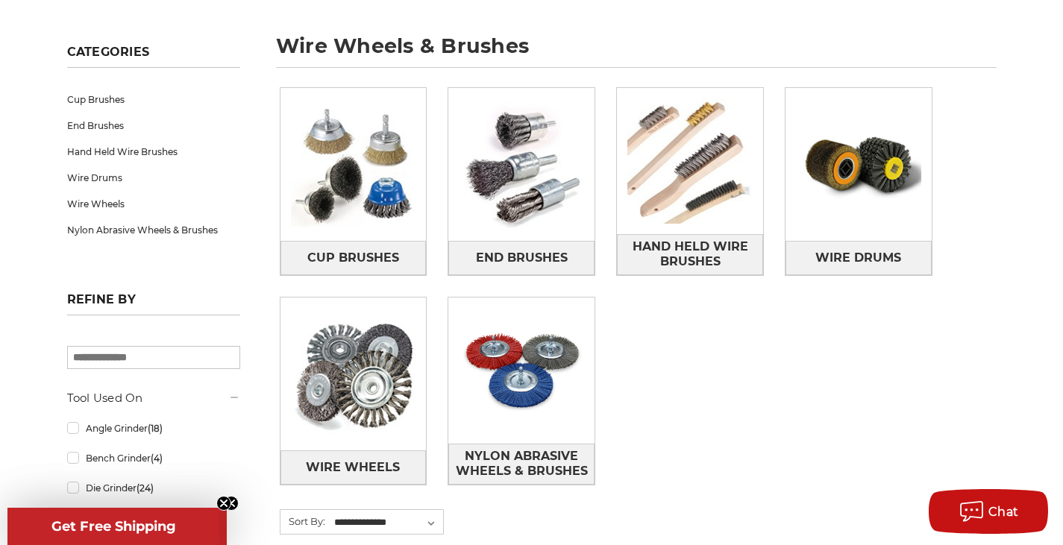
scroll to position [224, 0]
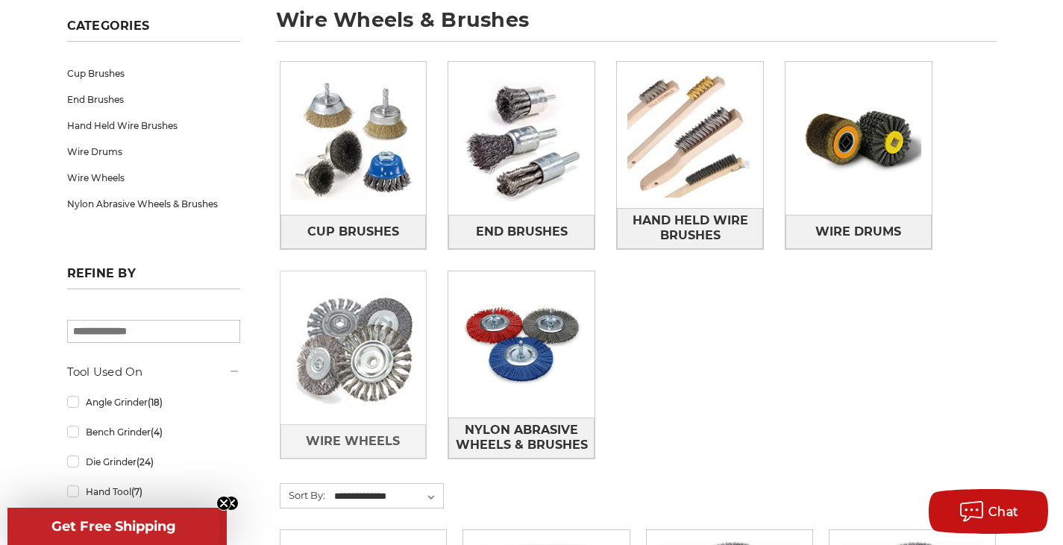
click at [384, 368] on img at bounding box center [353, 348] width 146 height 146
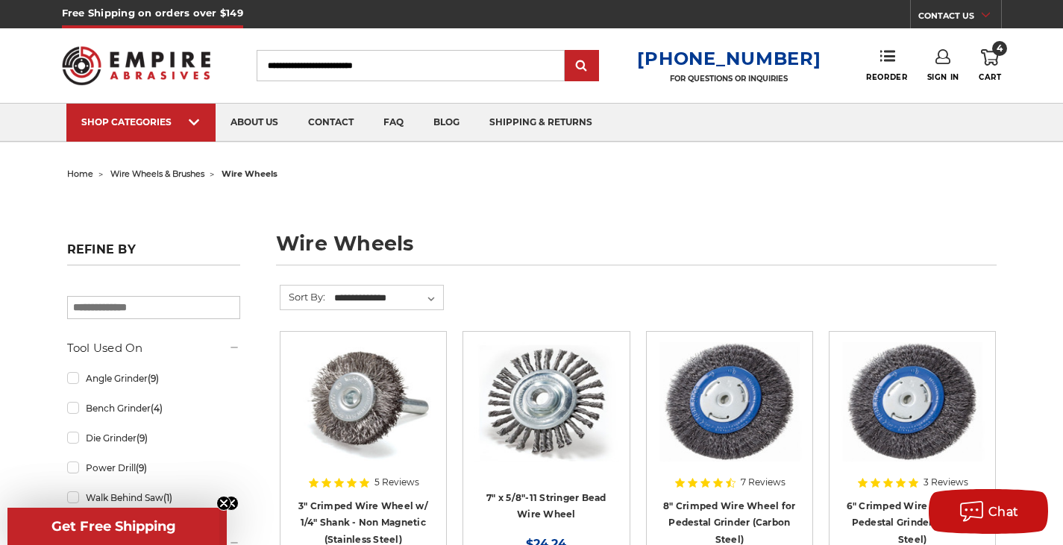
click at [126, 173] on span "wire wheels & brushes" at bounding box center [157, 174] width 94 height 10
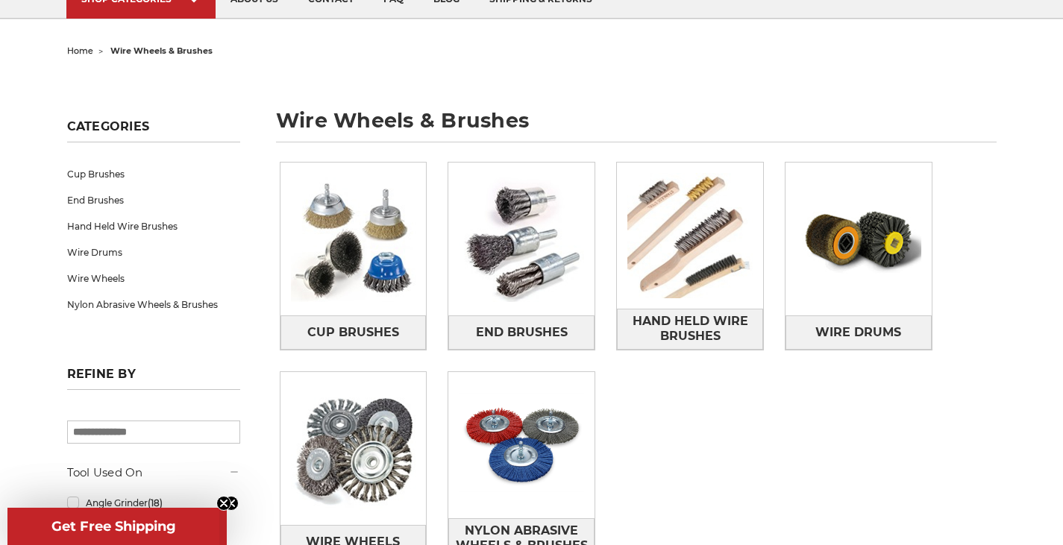
scroll to position [224, 0]
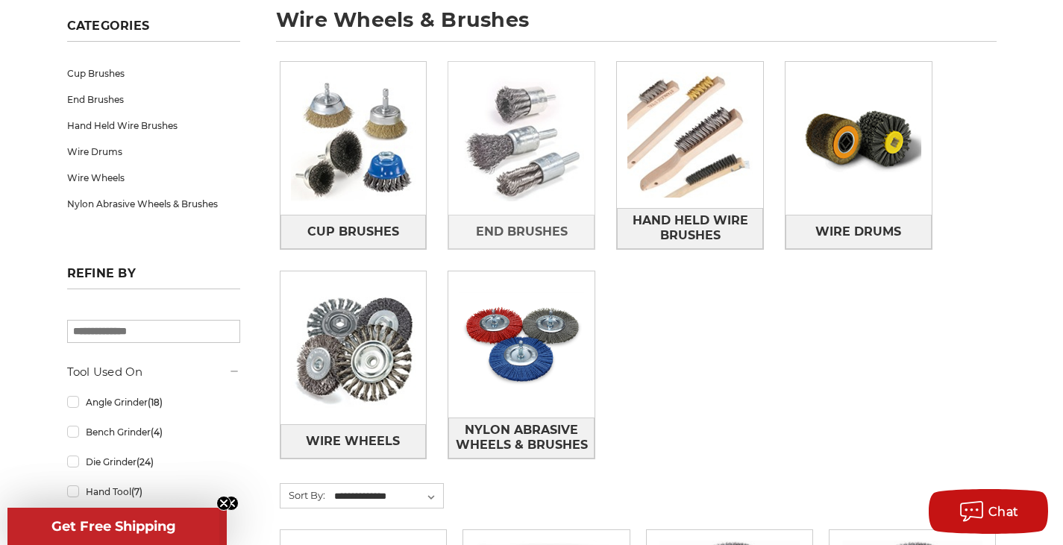
click at [518, 156] on img at bounding box center [521, 139] width 146 height 146
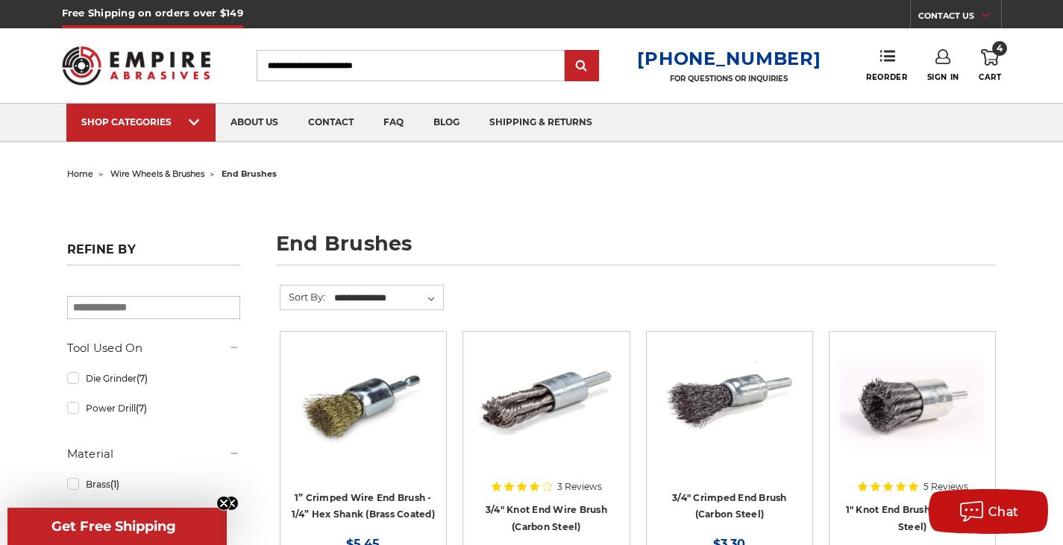
click at [75, 172] on span "home" at bounding box center [80, 174] width 26 height 10
